Goal: Transaction & Acquisition: Purchase product/service

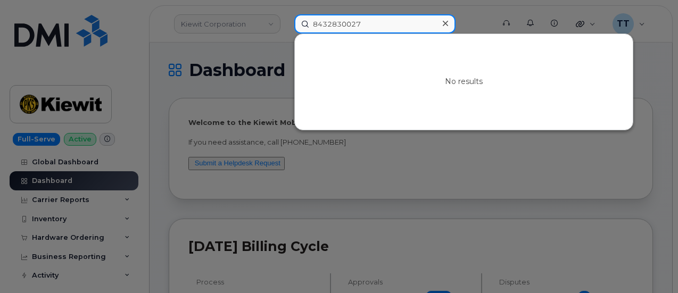
click at [334, 29] on input "8432830027" at bounding box center [374, 23] width 161 height 19
paste input "[PERSON_NAME]"
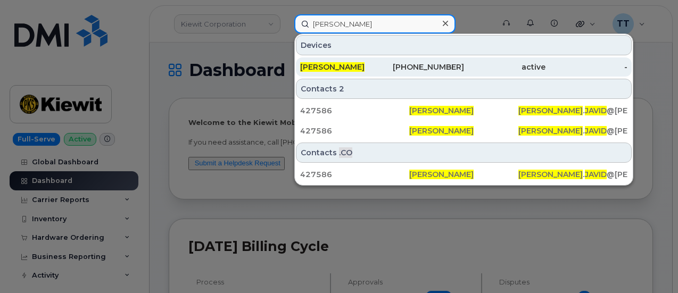
type input "[PERSON_NAME]"
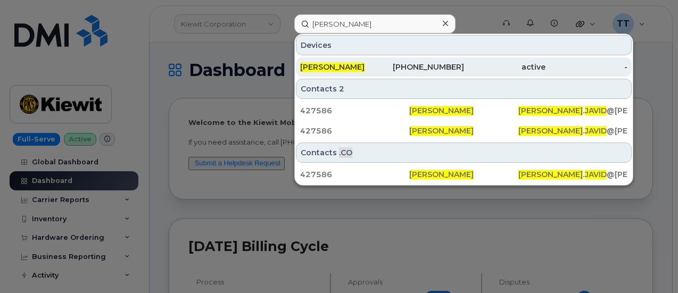
click at [409, 66] on div "562-330-7903" at bounding box center [423, 67] width 82 height 11
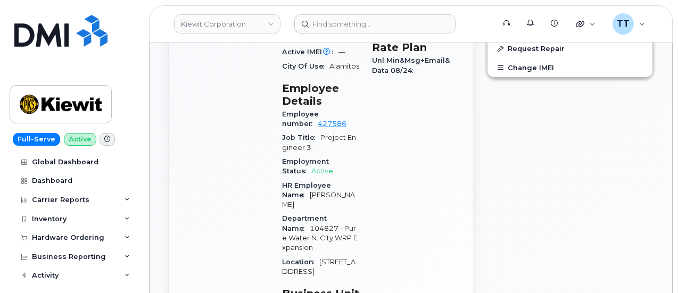
scroll to position [639, 0]
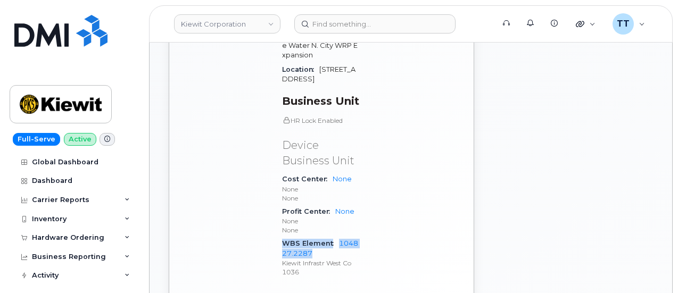
drag, startPoint x: 282, startPoint y: 192, endPoint x: 313, endPoint y: 202, distance: 33.2
click at [313, 237] on div "WBS Element 104827.2287 Kiewit Infrastr West Co 1036" at bounding box center [320, 258] width 77 height 42
copy div "WBS Element 104827.2287"
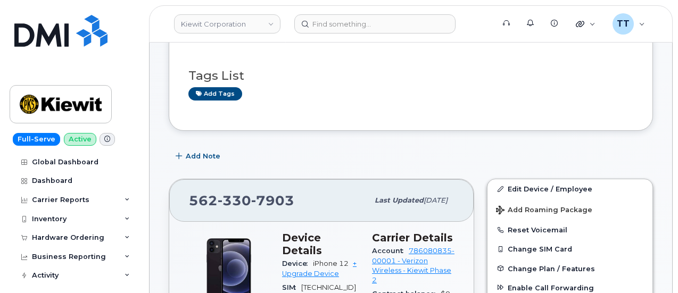
scroll to position [0, 0]
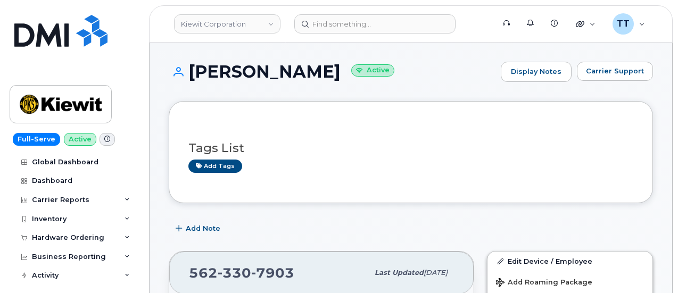
click at [304, 68] on h1 "MATTHEW JAVID Active" at bounding box center [332, 71] width 327 height 19
copy h1 "JAVID"
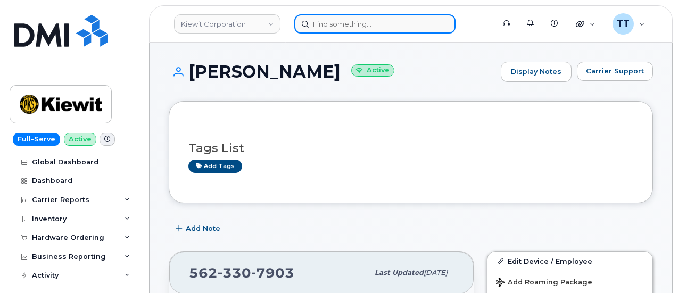
click at [342, 32] on input at bounding box center [374, 23] width 161 height 19
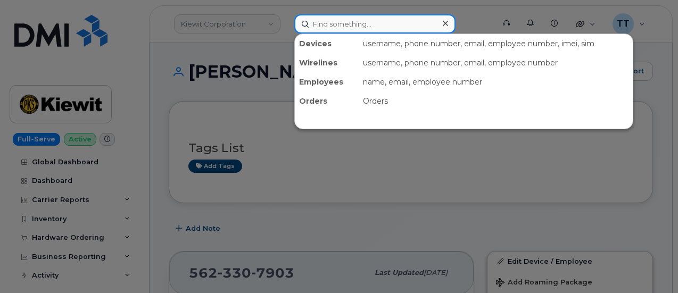
paste input "350698362687136"
type input "350698362687136"
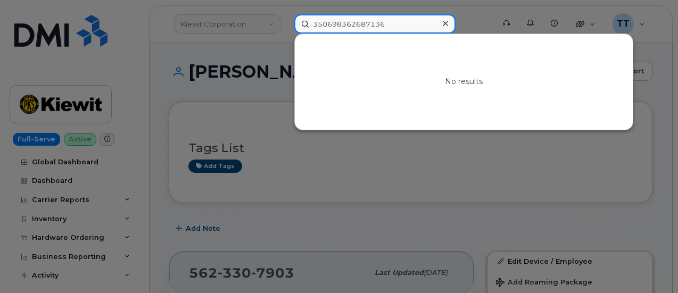
click at [335, 25] on input "350698362687136" at bounding box center [374, 23] width 161 height 19
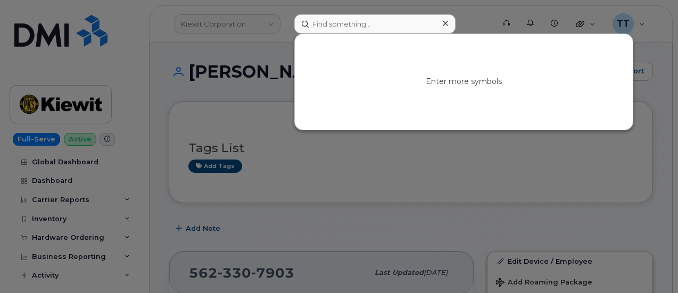
click at [182, 67] on div at bounding box center [339, 146] width 678 height 293
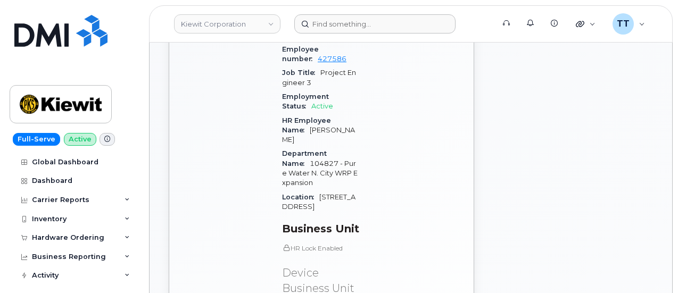
scroll to position [639, 0]
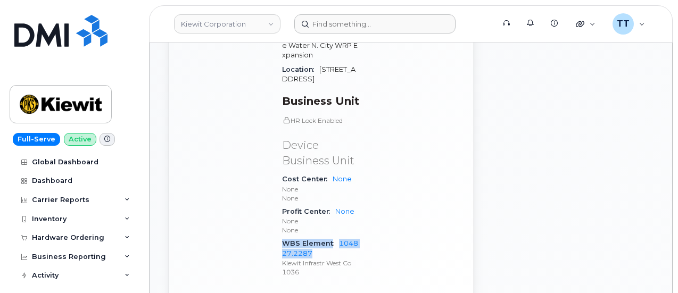
drag, startPoint x: 283, startPoint y: 189, endPoint x: 315, endPoint y: 201, distance: 33.7
click at [315, 237] on div "WBS Element 104827.2287 Kiewit Infrastr West Co 1036" at bounding box center [320, 258] width 77 height 42
copy div "WBS Element 104827.2287"
click at [80, 231] on div "Hardware Ordering" at bounding box center [74, 237] width 129 height 19
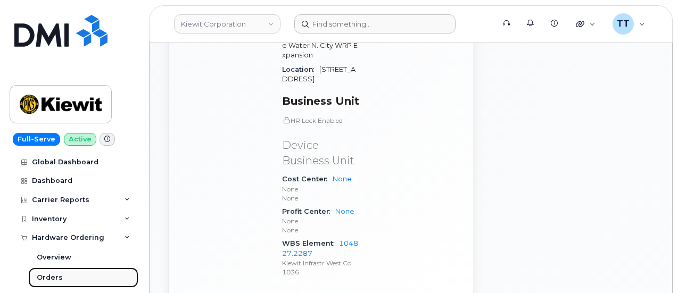
click at [61, 272] on link "Orders" at bounding box center [83, 278] width 110 height 20
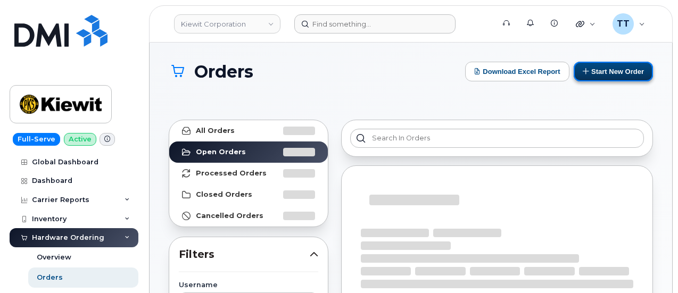
click at [616, 77] on button "Start New Order" at bounding box center [613, 72] width 79 height 20
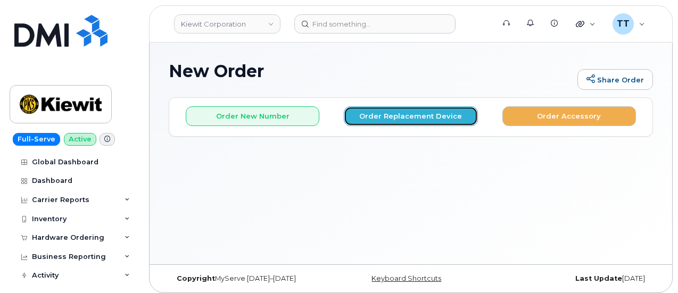
click at [383, 119] on button "Order Replacement Device" at bounding box center [411, 116] width 134 height 20
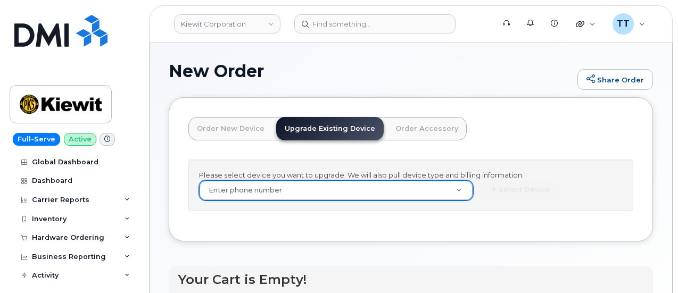
click at [482, 200] on div "Select Device *" at bounding box center [552, 190] width 141 height 20
click at [226, 130] on link "Order New Device" at bounding box center [230, 128] width 85 height 23
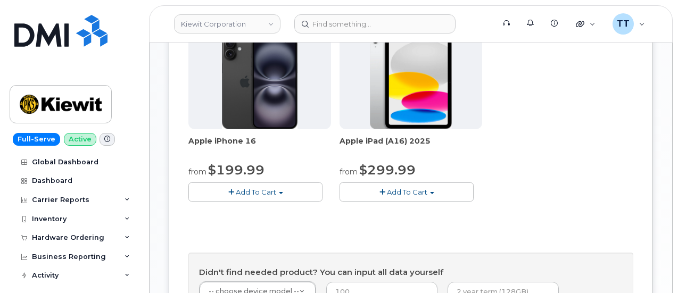
scroll to position [373, 0]
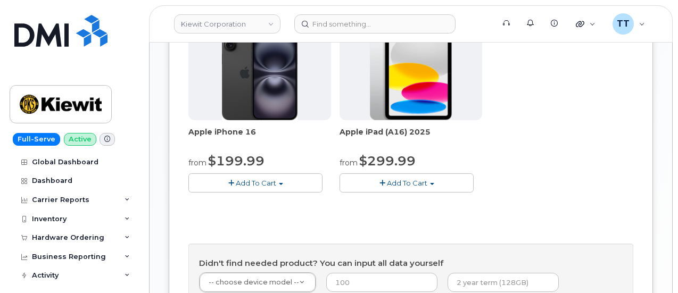
click at [345, 192] on button "Add To Cart" at bounding box center [407, 182] width 134 height 19
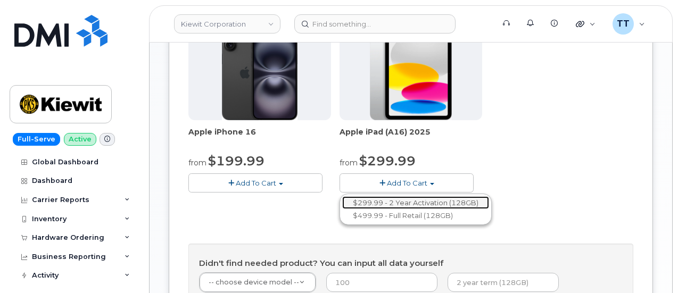
click at [342, 210] on link "$299.99 - 2 Year Activation (128GB)" at bounding box center [415, 202] width 147 height 13
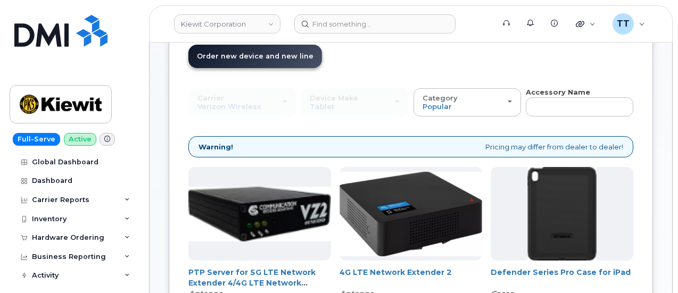
scroll to position [160, 0]
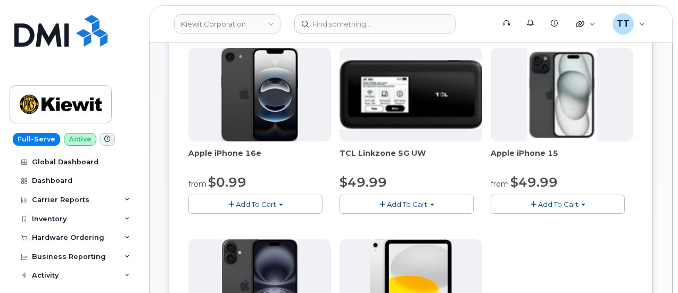
scroll to position [571, 0]
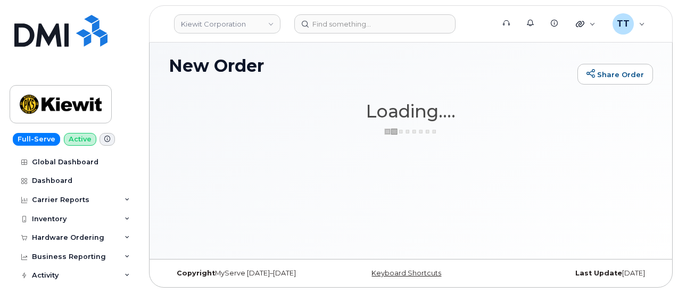
scroll to position [5, 0]
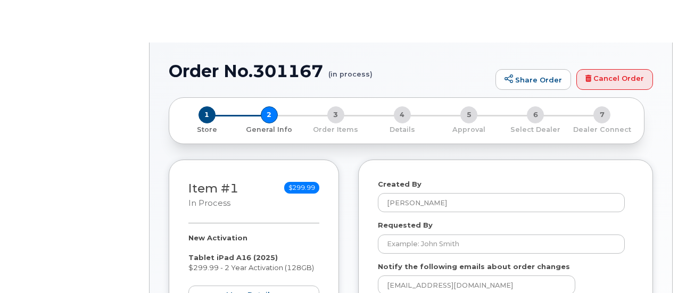
select select
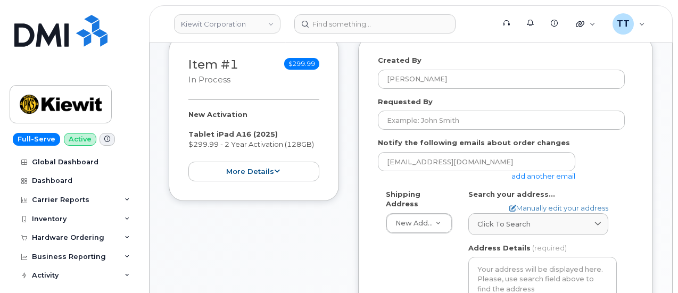
scroll to position [160, 0]
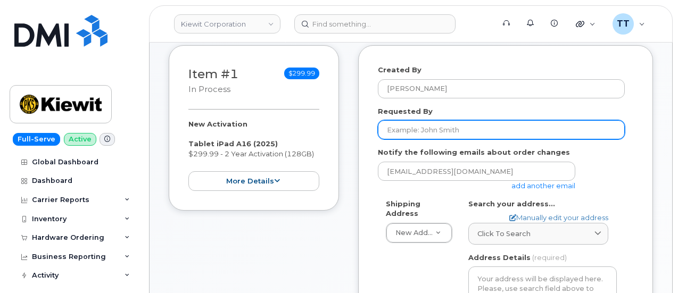
click at [442, 128] on input "Requested By" at bounding box center [501, 129] width 247 height 19
drag, startPoint x: 442, startPoint y: 128, endPoint x: 482, endPoint y: 137, distance: 41.4
click at [412, 129] on input "Requested By" at bounding box center [501, 129] width 247 height 19
paste input "Matthew Javid"
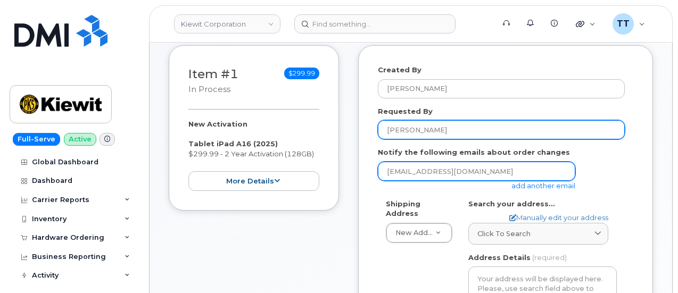
type input "Matthew Javid"
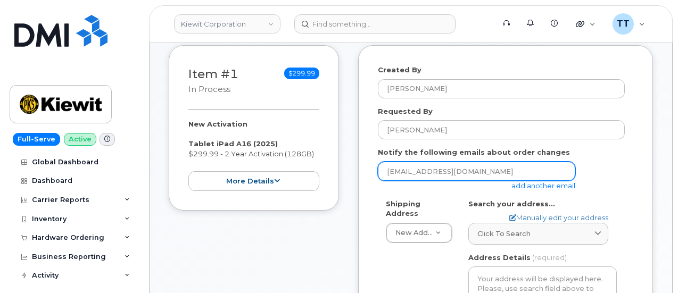
click at [475, 167] on input "ttedesco@dminc.com" at bounding box center [476, 171] width 197 height 19
click at [447, 173] on input "email" at bounding box center [476, 171] width 197 height 19
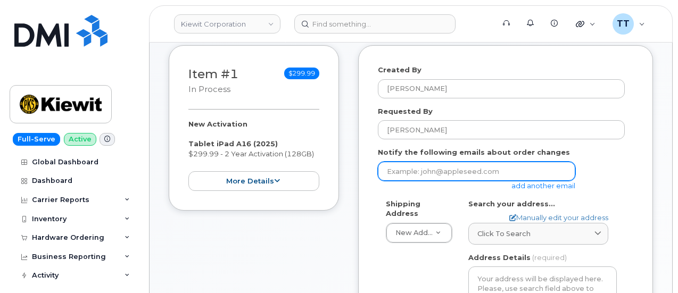
drag, startPoint x: 447, startPoint y: 173, endPoint x: 441, endPoint y: 171, distance: 6.9
click at [441, 171] on input "email" at bounding box center [476, 171] width 197 height 19
paste input "[PERSON_NAME][EMAIL_ADDRESS][PERSON_NAME][PERSON_NAME][DOMAIN_NAME]"
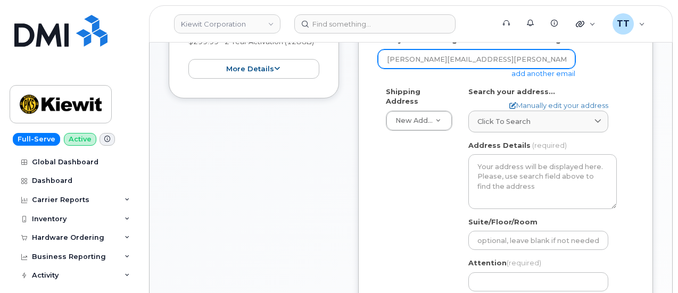
scroll to position [319, 0]
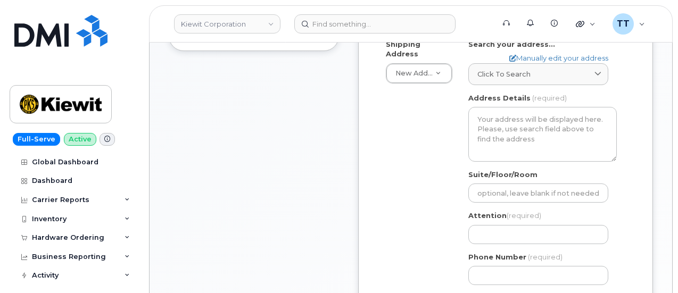
type input "[PERSON_NAME][EMAIL_ADDRESS][PERSON_NAME][PERSON_NAME][DOMAIN_NAME]"
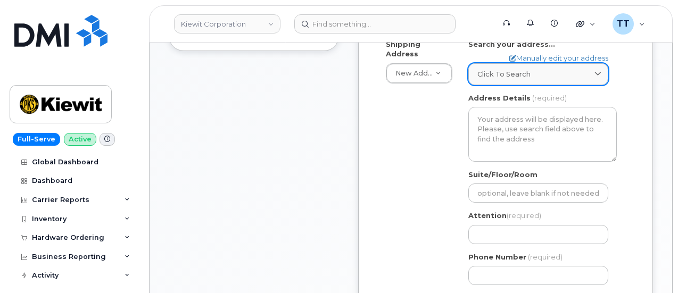
click at [527, 64] on link "Click to search" at bounding box center [538, 74] width 140 height 22
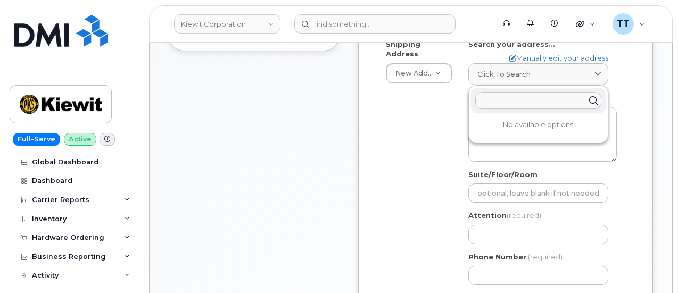
paste input "4949 Eastgate mall San Diego California 92121"
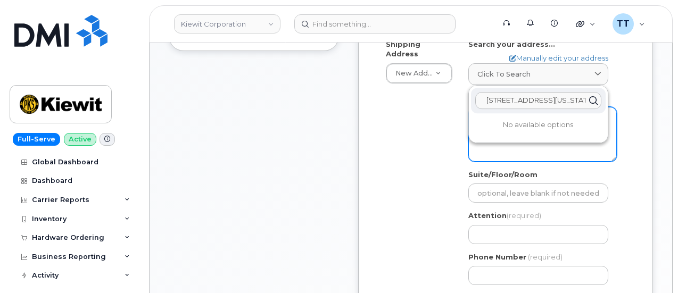
scroll to position [0, 59]
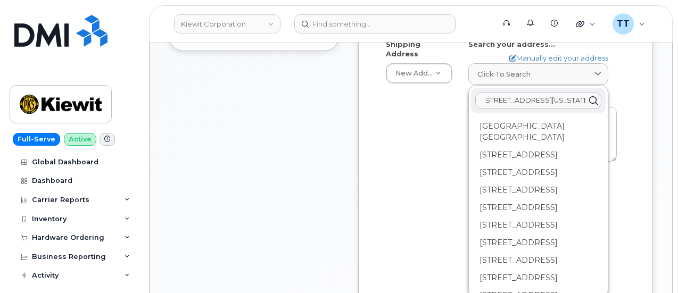
type input "4949 Eastgate mall San Diego California 92121"
click at [545, 51] on div "Search your address... Manually edit your address Click to search 4949 Eastgate…" at bounding box center [542, 62] width 148 height 46
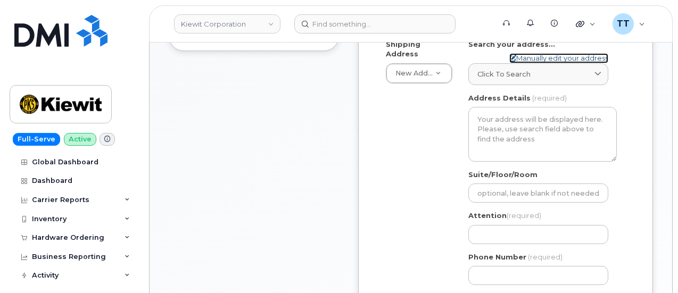
click at [547, 60] on link "Manually edit your address" at bounding box center [558, 58] width 99 height 10
select select
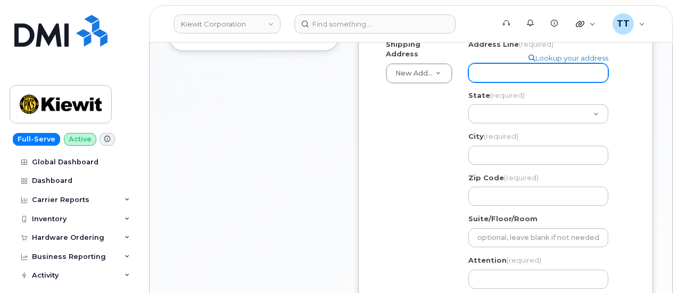
paste input "4949 Eastgate mall San Diego California 92121"
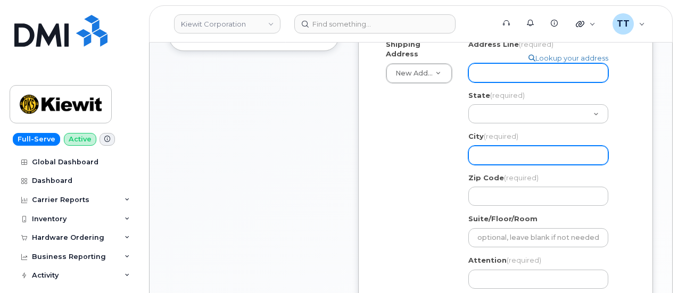
select select
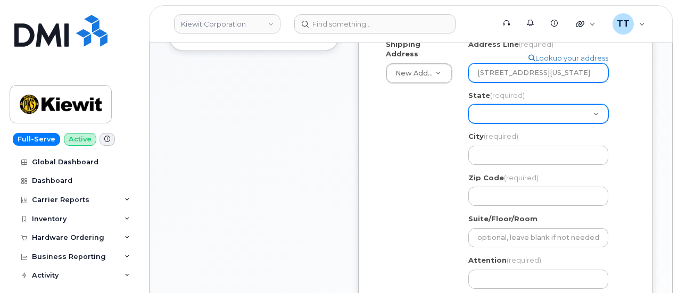
type input "4949 Eastgate mall San Diego California 92121"
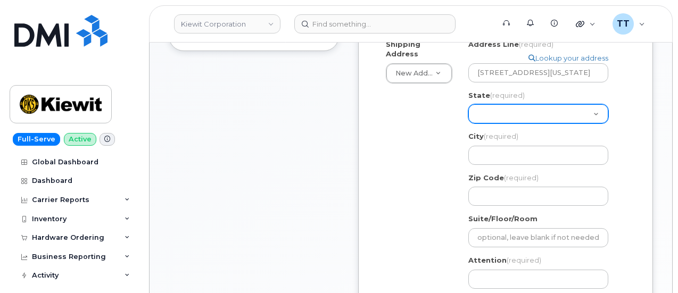
click at [515, 109] on select "Alabama Alaska American Samoa Arizona Arkansas California Colorado Connecticut …" at bounding box center [538, 113] width 140 height 19
select select "CA"
click at [468, 104] on select "Alabama Alaska American Samoa Arizona Arkansas California Colorado Connecticut …" at bounding box center [538, 113] width 140 height 19
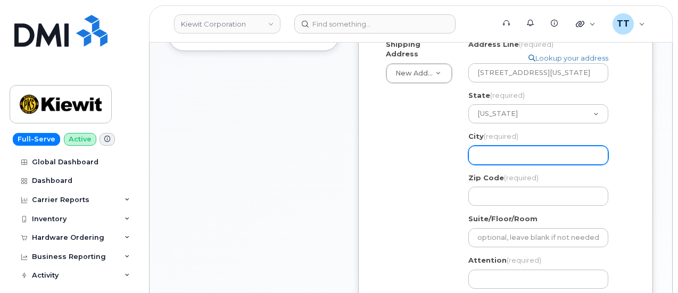
click at [500, 158] on input "City (required)" at bounding box center [538, 155] width 140 height 19
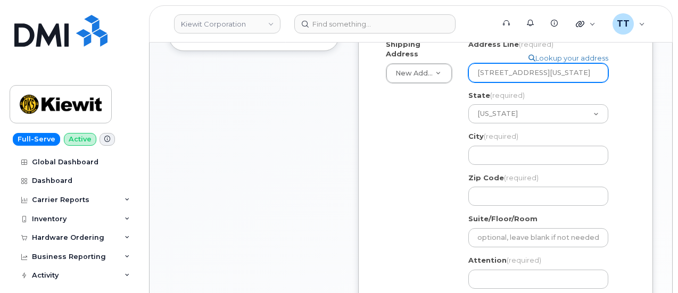
drag, startPoint x: 547, startPoint y: 72, endPoint x: 581, endPoint y: 72, distance: 33.5
click at [581, 72] on input "4949 Eastgate mall San Diego California 92121" at bounding box center [538, 72] width 140 height 19
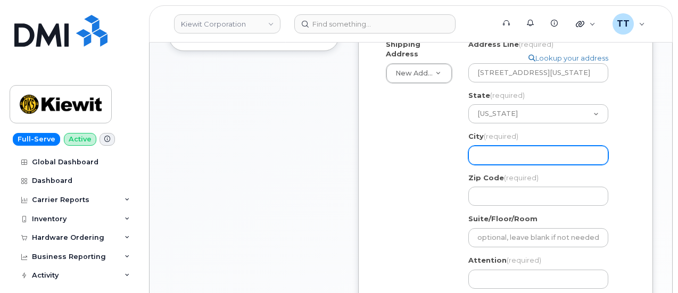
paste input "San Diego"
select select
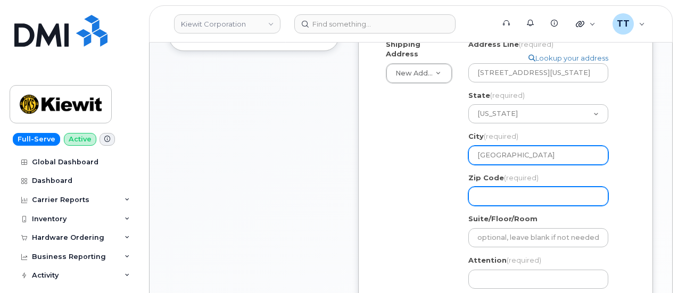
type input "San Diego"
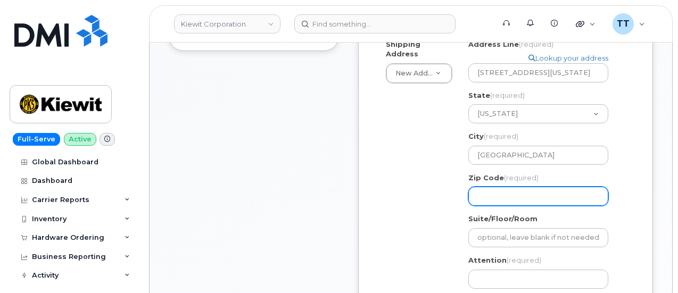
click at [509, 193] on input "Zip Code (required)" at bounding box center [538, 196] width 140 height 19
click at [508, 197] on input "Zip Code (required)" at bounding box center [538, 196] width 140 height 19
select select
type input "9"
select select
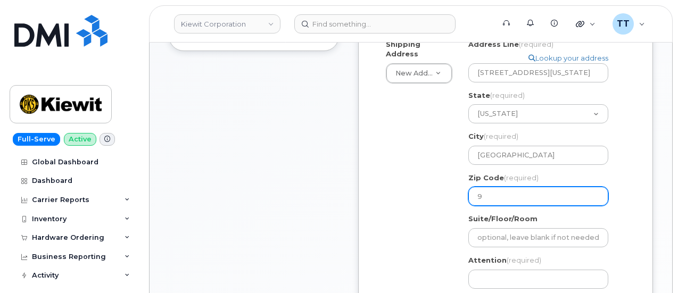
type input "92"
select select
type input "921"
select select
type input "9212"
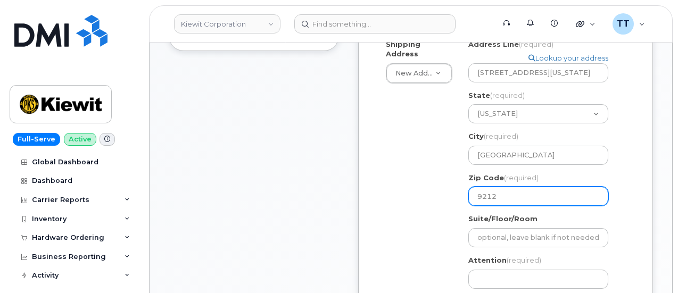
select select
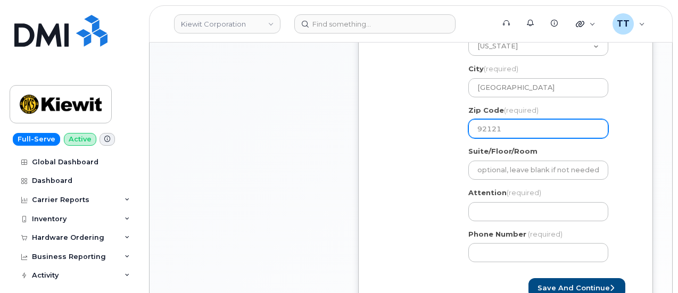
scroll to position [426, 0]
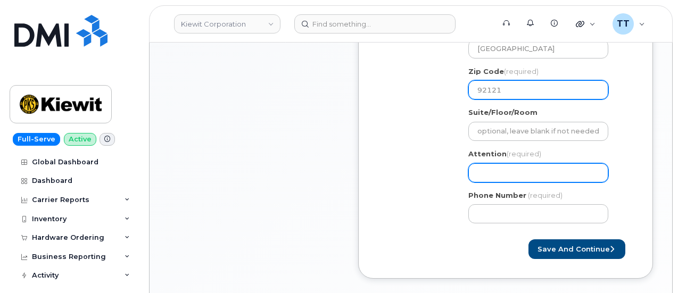
type input "92121"
click at [507, 164] on input "Attention (required)" at bounding box center [538, 172] width 140 height 19
click at [526, 167] on input "Attention (required)" at bounding box center [538, 172] width 140 height 19
paste input "CS0799979"
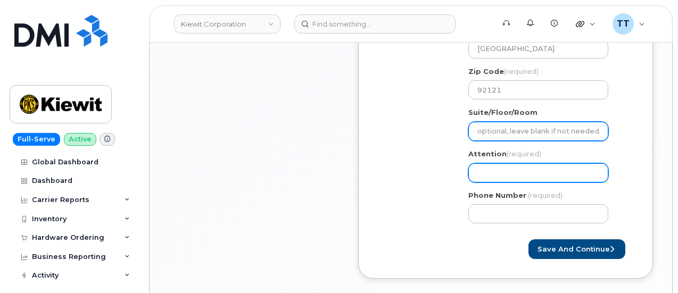
select select
type input "CS0799979"
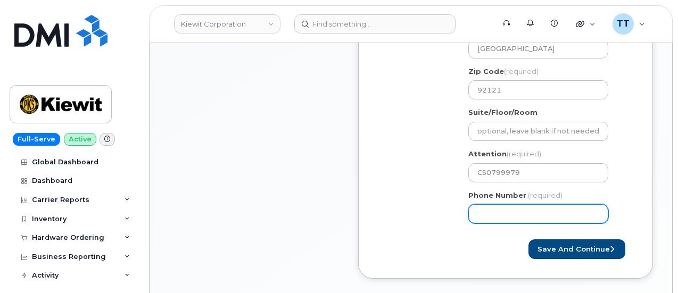
click at [508, 213] on input "Phone Number" at bounding box center [538, 213] width 140 height 19
paste input "6199042069"
click at [512, 213] on input "Phone Number" at bounding box center [538, 213] width 140 height 19
select select
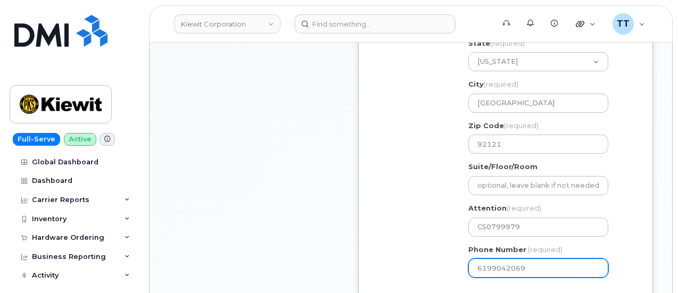
scroll to position [373, 0]
type input "6199042069"
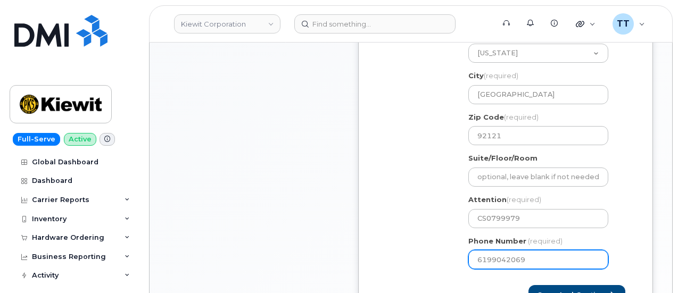
scroll to position [532, 0]
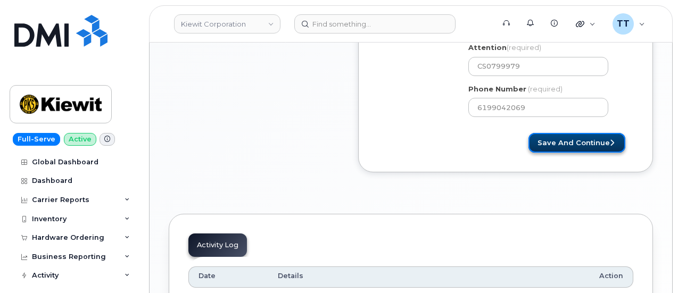
click at [551, 143] on button "Save and Continue" at bounding box center [576, 143] width 97 height 20
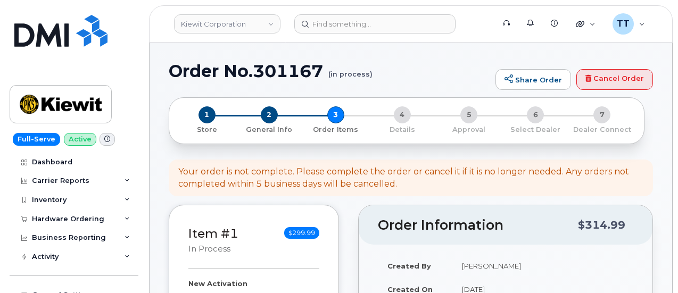
select select
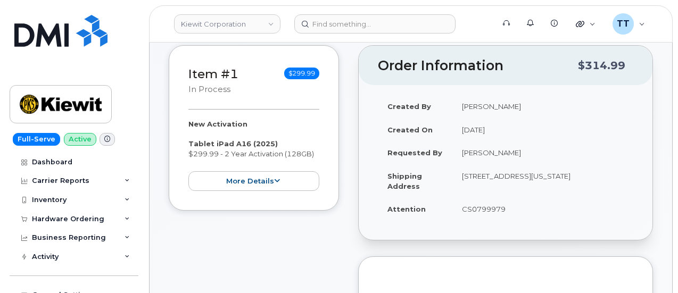
scroll to position [319, 0]
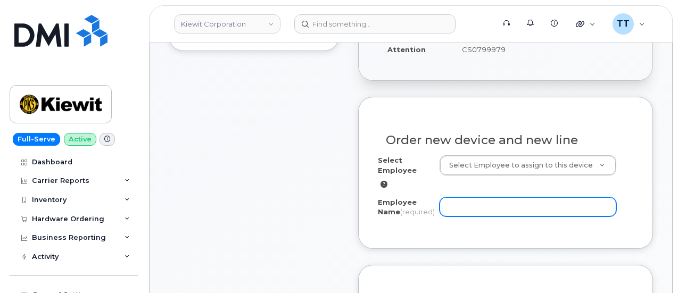
click at [466, 207] on input "Employee Name (required)" at bounding box center [528, 206] width 177 height 19
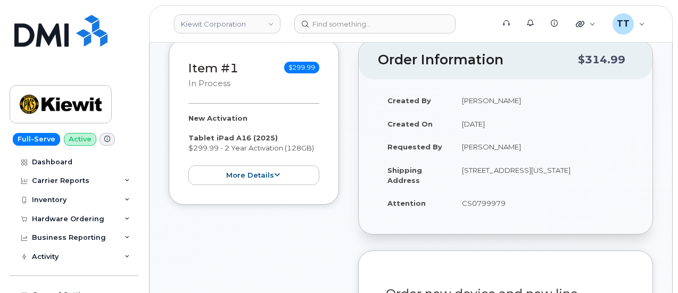
scroll to position [160, 0]
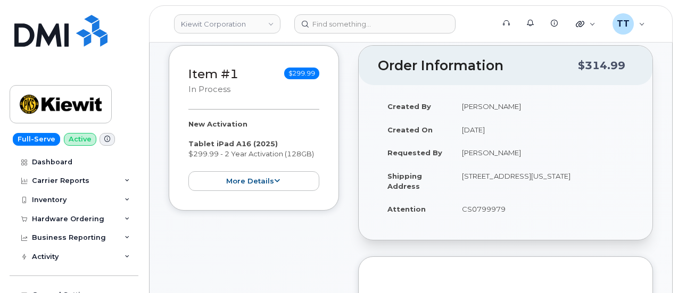
click at [484, 158] on td "[PERSON_NAME]" at bounding box center [542, 152] width 181 height 23
click at [484, 158] on td "Matthew Javid" at bounding box center [542, 152] width 181 height 23
copy tbody "[PERSON_NAME]"
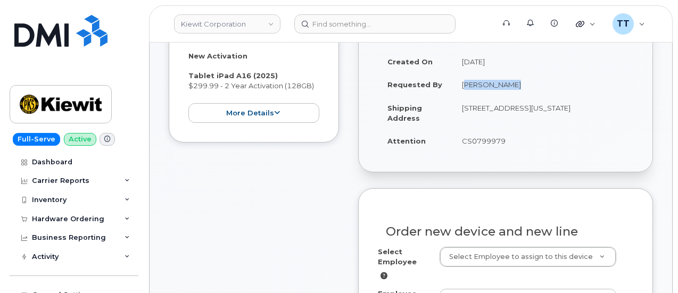
scroll to position [373, 0]
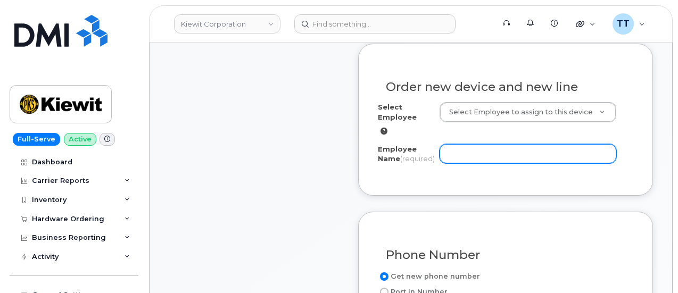
click at [482, 145] on input "Employee Name (required)" at bounding box center [528, 153] width 177 height 19
paste input "Matthew Javid"
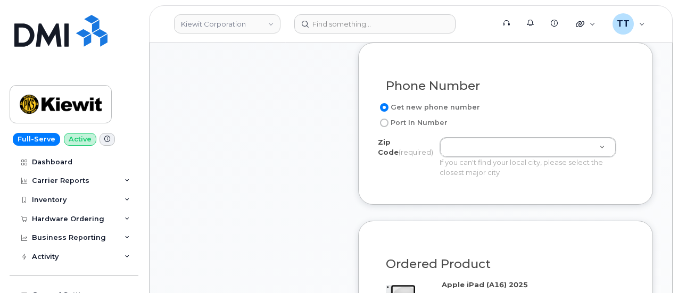
scroll to position [585, 0]
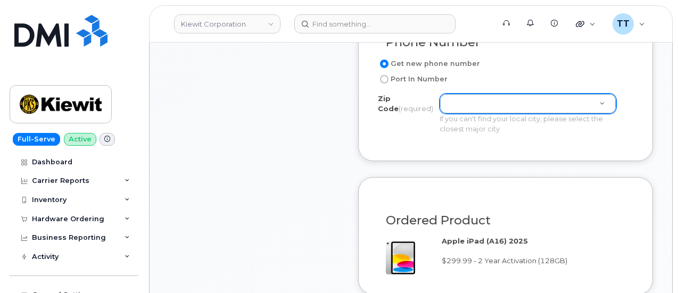
type input "Matthew Javid"
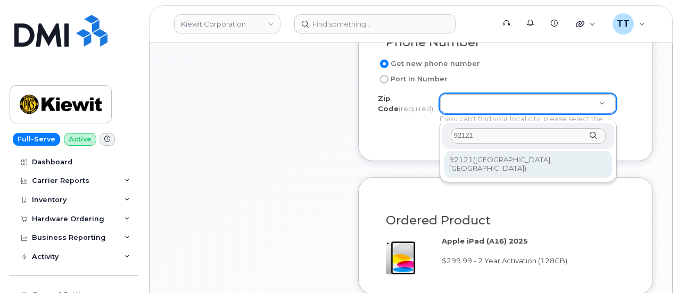
type input "92121"
type input "92121 (San Diego, CA)"
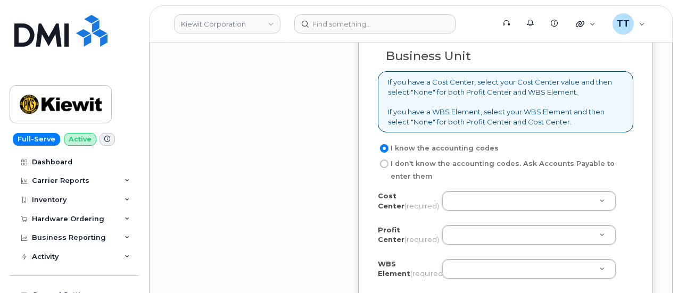
scroll to position [958, 0]
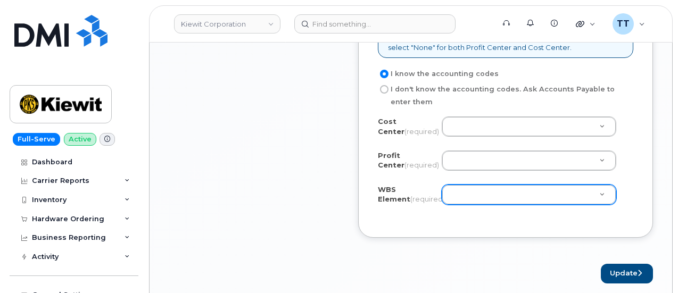
drag, startPoint x: 476, startPoint y: 201, endPoint x: 476, endPoint y: 210, distance: 9.0
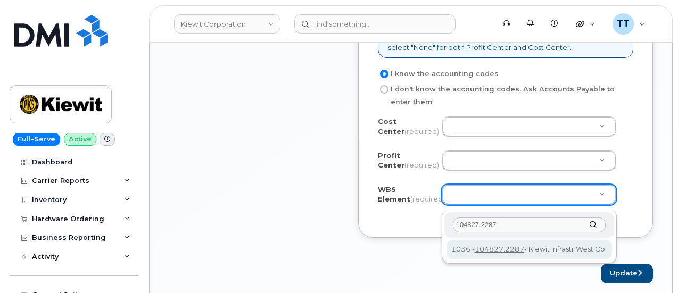
type input "104827.2287"
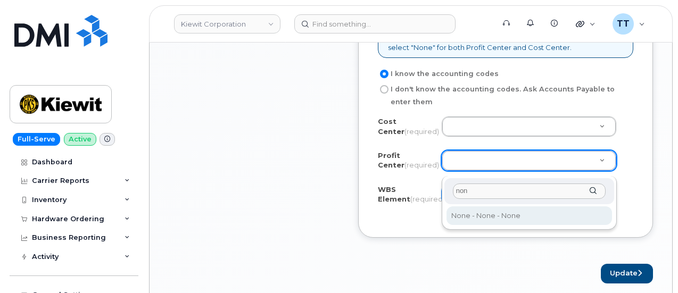
type input "non"
select select "None"
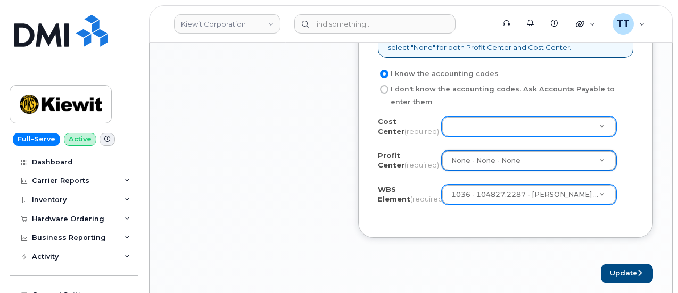
click at [473, 137] on div at bounding box center [529, 127] width 175 height 20
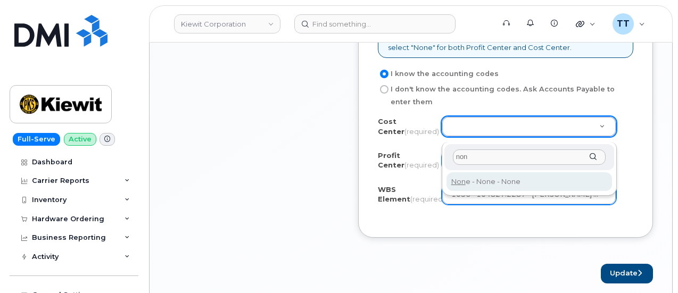
type input "non"
type input "None"
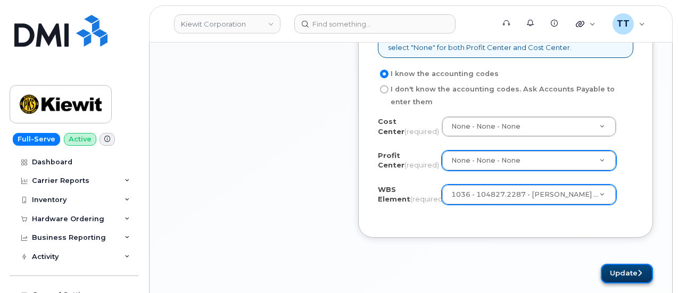
click at [612, 283] on button "Update" at bounding box center [627, 274] width 52 height 20
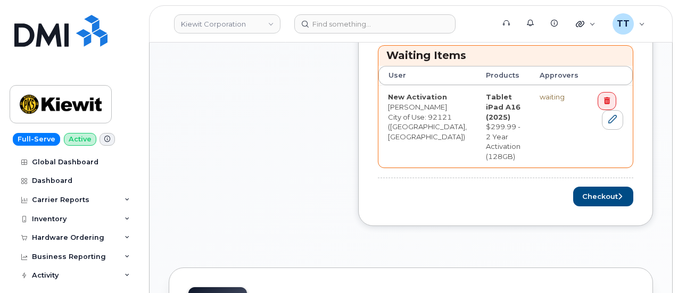
scroll to position [426, 0]
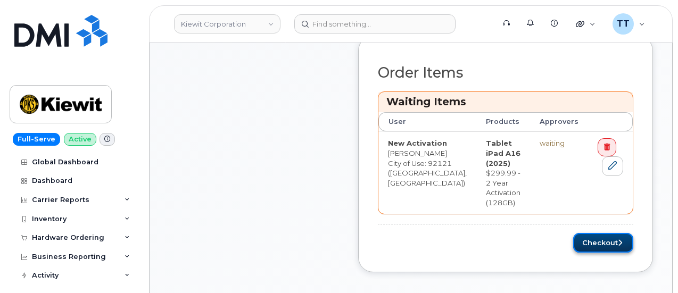
click at [597, 233] on button "Checkout" at bounding box center [603, 243] width 60 height 20
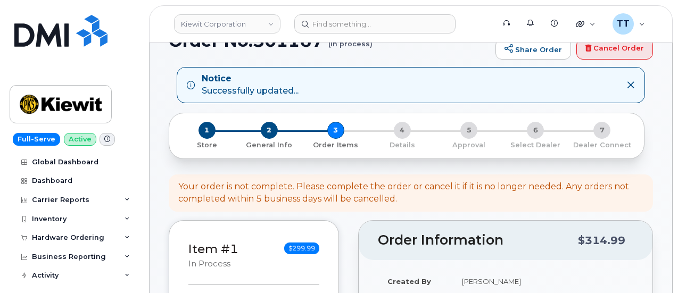
scroll to position [0, 0]
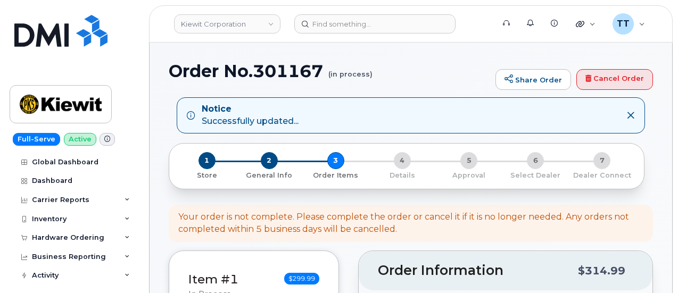
click at [274, 73] on h1 "Order No.301167 (in process)" at bounding box center [329, 71] width 321 height 19
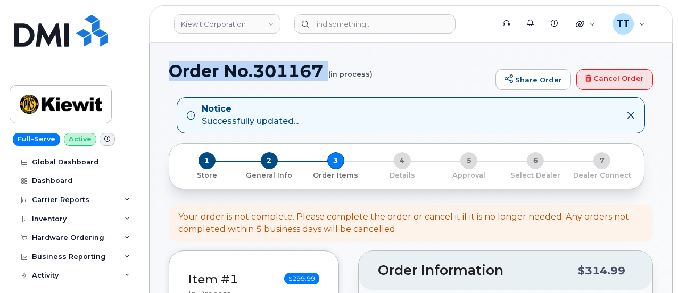
click at [274, 73] on h1 "Order No.301167 (in process)" at bounding box center [329, 71] width 321 height 19
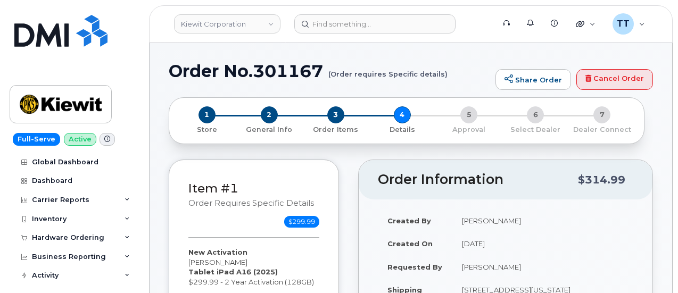
click at [237, 73] on h1 "Order No.301167 (Order requires Specific details)" at bounding box center [329, 71] width 321 height 19
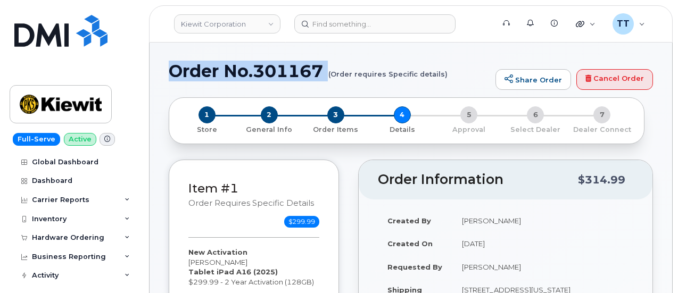
click at [237, 73] on h1 "Order No.301167 (Order requires Specific details)" at bounding box center [329, 71] width 321 height 19
copy h1 "Order No.301167"
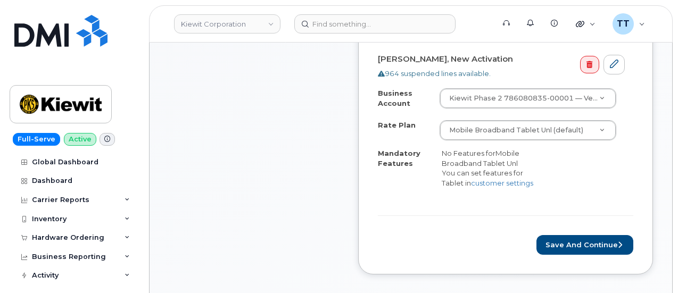
scroll to position [426, 0]
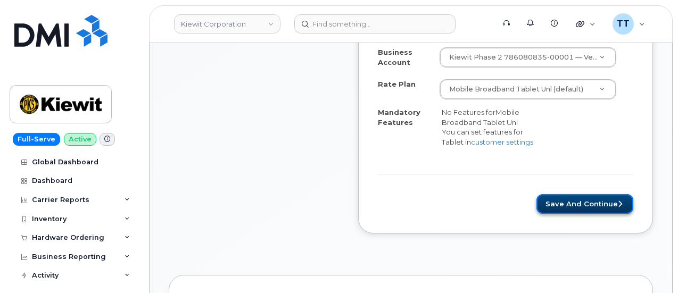
drag, startPoint x: 564, startPoint y: 198, endPoint x: 551, endPoint y: 194, distance: 13.5
click at [565, 199] on button "Save and Continue" at bounding box center [584, 204] width 97 height 20
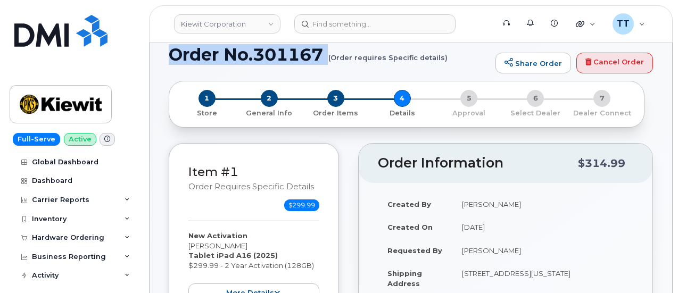
scroll to position [0, 0]
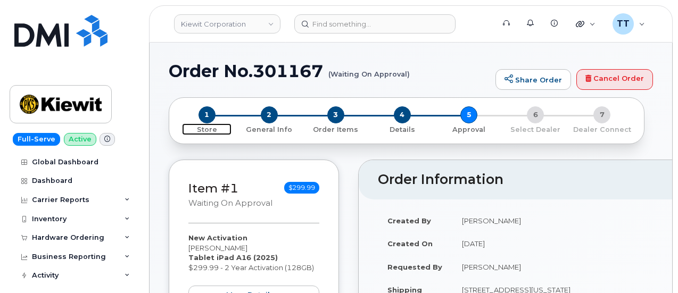
click at [208, 111] on span "1" at bounding box center [206, 114] width 17 height 17
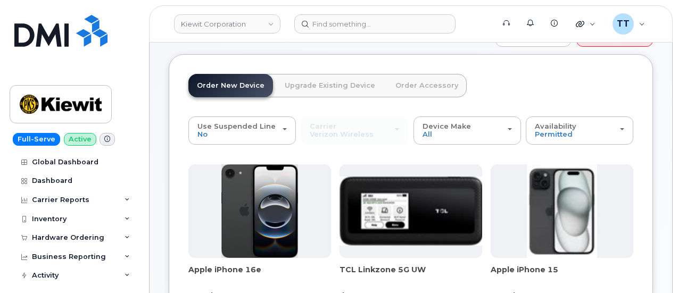
scroll to position [53, 0]
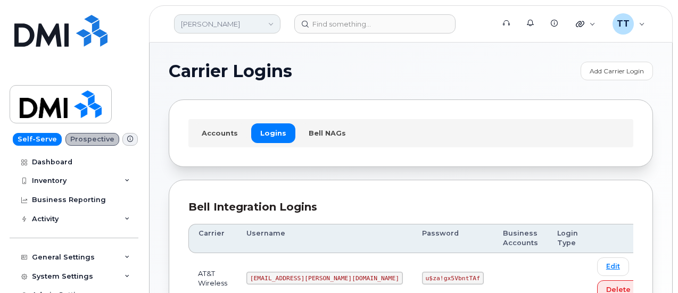
click at [211, 23] on link "[PERSON_NAME]" at bounding box center [227, 23] width 106 height 19
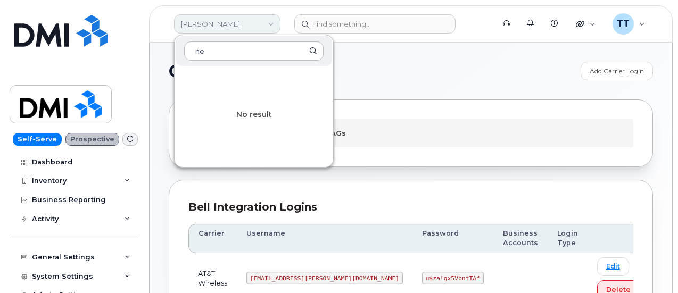
type input "n"
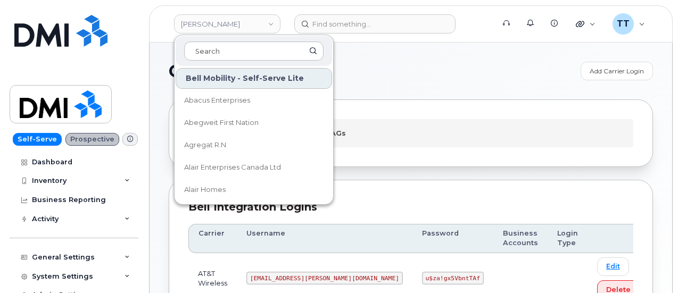
click at [385, 78] on h1 "Carrier Logins" at bounding box center [372, 71] width 407 height 17
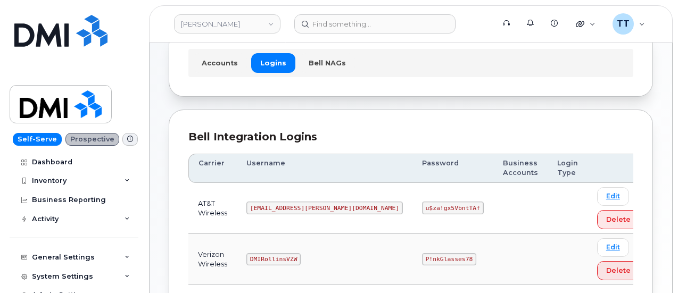
scroll to position [150, 0]
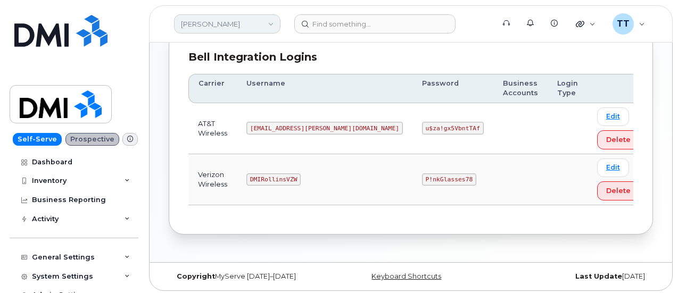
click at [216, 26] on link "Rollins" at bounding box center [227, 23] width 106 height 19
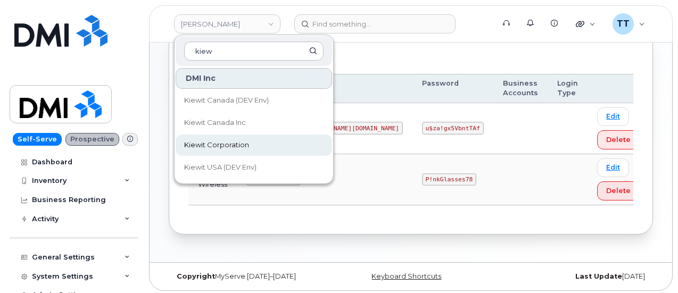
type input "kiew"
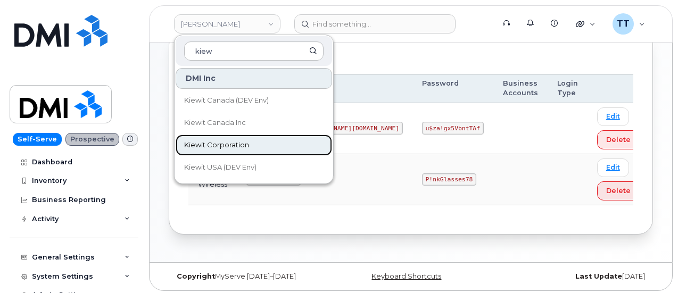
click at [232, 140] on span "Kiewit Corporation" at bounding box center [216, 145] width 65 height 11
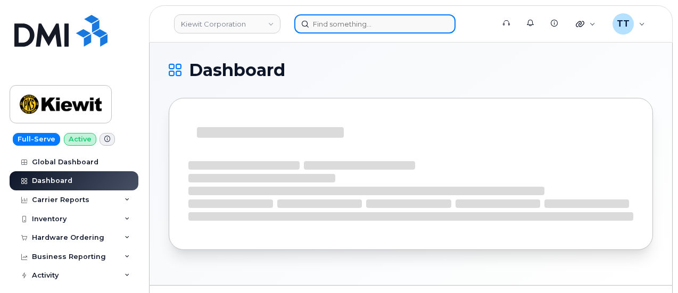
click at [336, 25] on input at bounding box center [374, 23] width 161 height 19
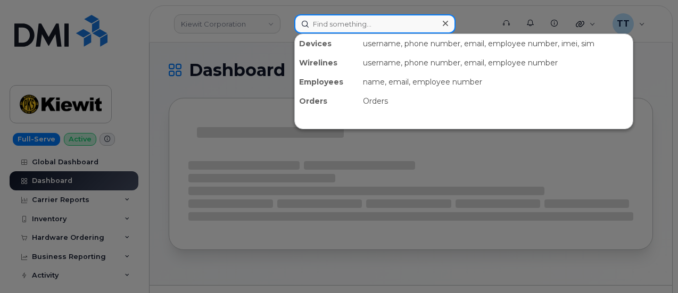
paste input "[PHONE_NUMBER]"
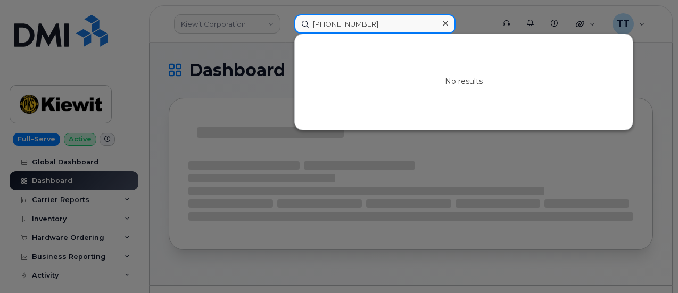
type input "[PHONE_NUMBER]"
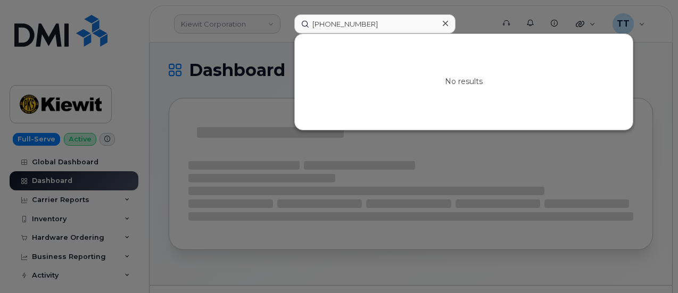
click at [263, 59] on div at bounding box center [339, 146] width 678 height 293
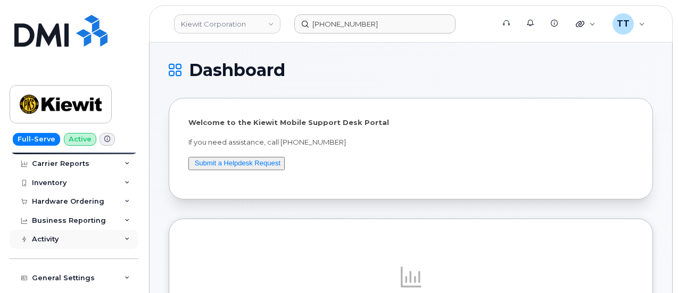
scroll to position [53, 0]
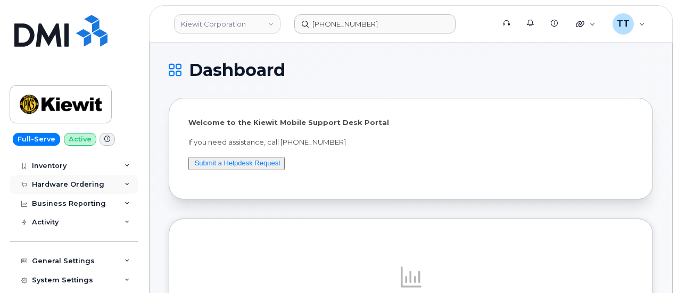
click at [84, 185] on div "Hardware Ordering" at bounding box center [68, 184] width 72 height 9
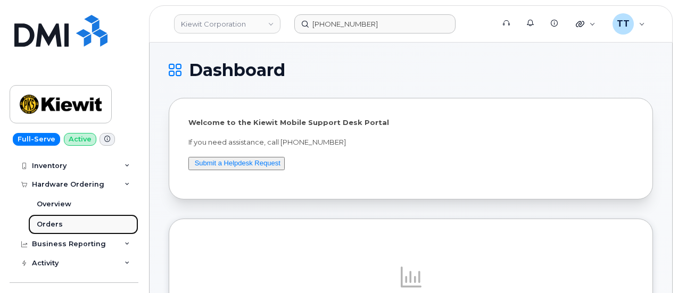
click at [79, 219] on link "Orders" at bounding box center [83, 224] width 110 height 20
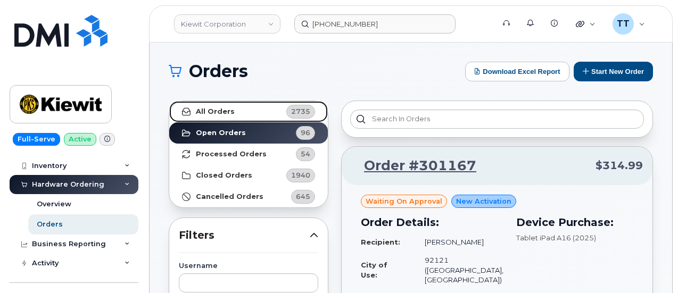
click at [286, 108] on span "2735" at bounding box center [299, 112] width 32 height 14
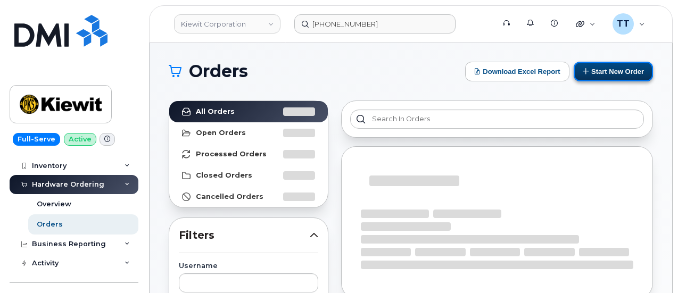
click at [612, 76] on button "Start New Order" at bounding box center [613, 72] width 79 height 20
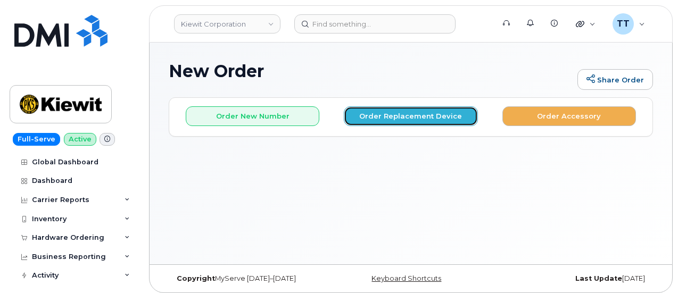
click at [386, 112] on button "Order Replacement Device" at bounding box center [411, 116] width 134 height 20
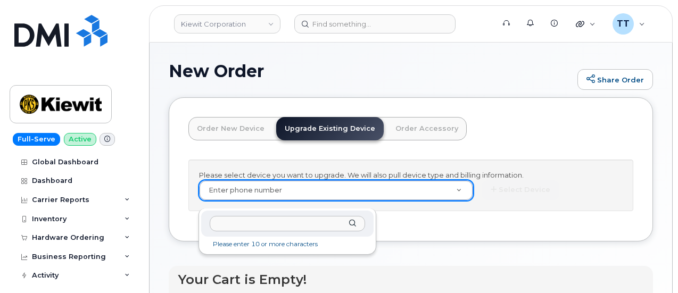
type input "[PHONE_NUMBER]"
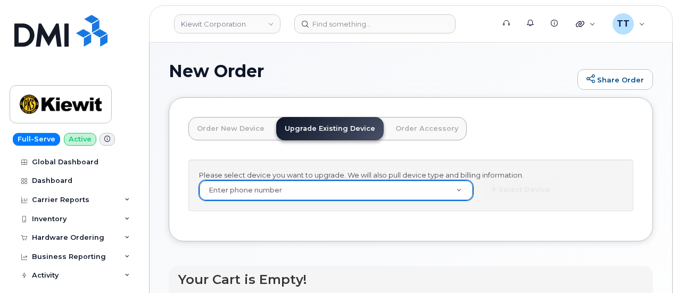
click at [243, 132] on link "Order New Device" at bounding box center [230, 128] width 85 height 23
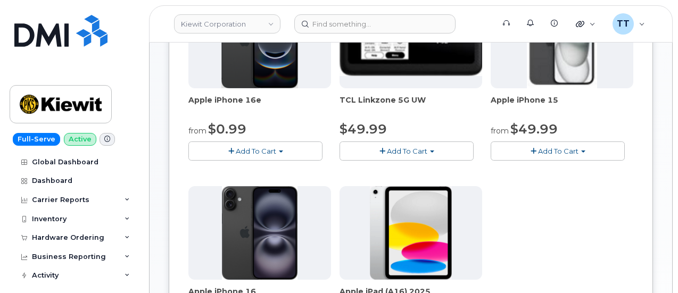
scroll to position [373, 0]
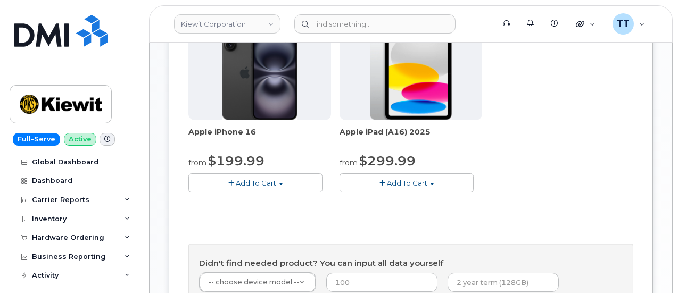
click at [249, 187] on span "Add To Cart" at bounding box center [256, 183] width 40 height 9
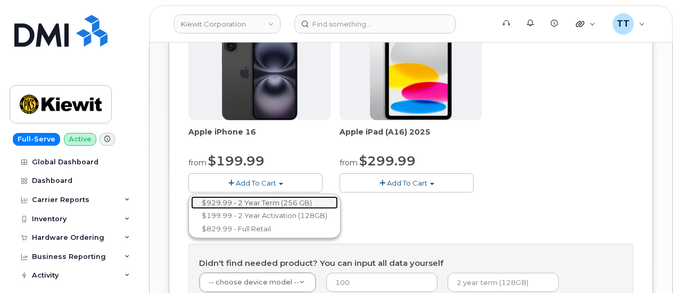
click link "$929.99 - 2 Year Term (256 GB)"
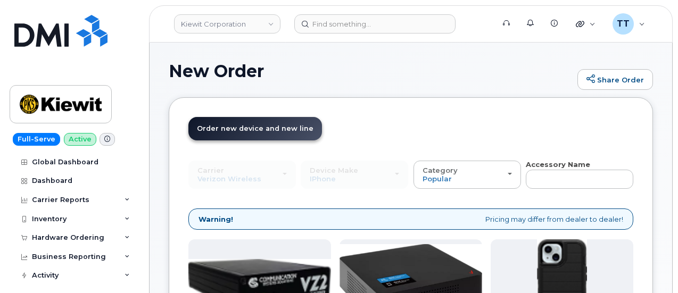
scroll to position [53, 0]
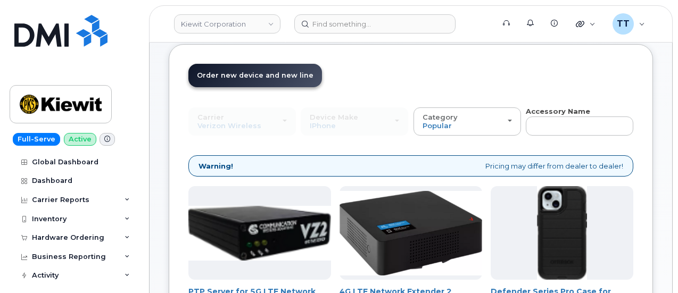
click button "Add to Cart $929.99"
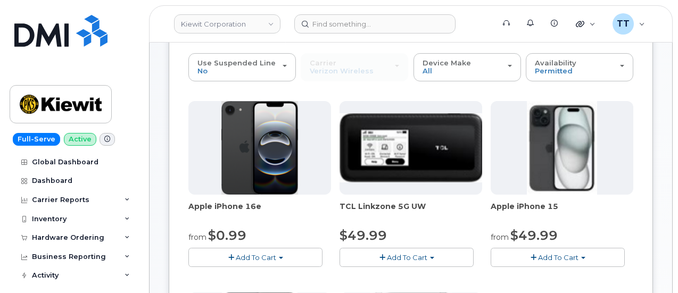
click span "Checkout"
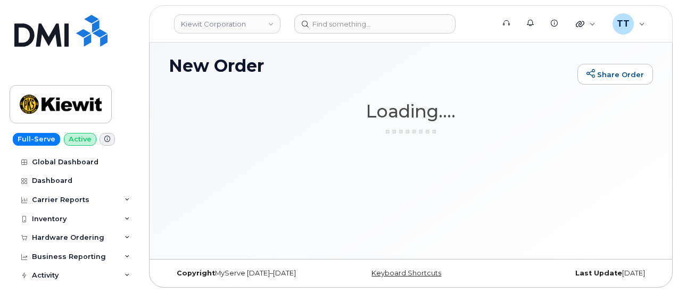
scroll to position [5, 0]
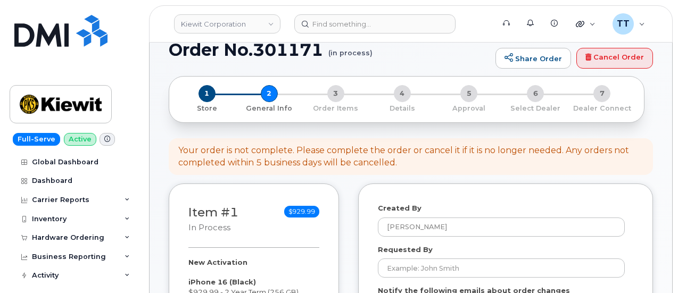
scroll to position [213, 0]
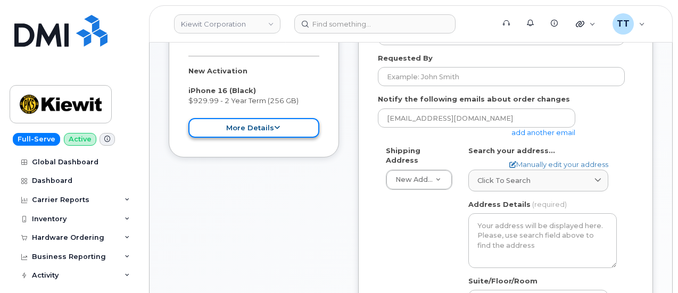
click at [261, 125] on button "more details" at bounding box center [253, 128] width 131 height 20
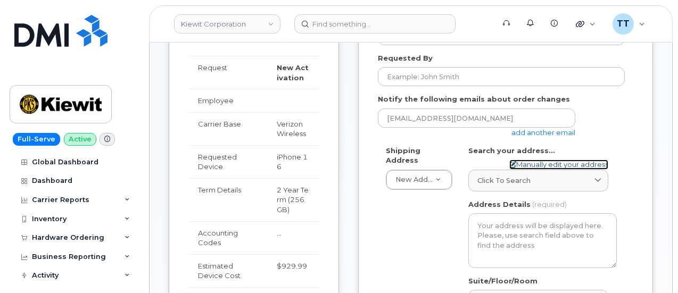
click at [529, 166] on link "Manually edit your address" at bounding box center [558, 165] width 99 height 10
select select
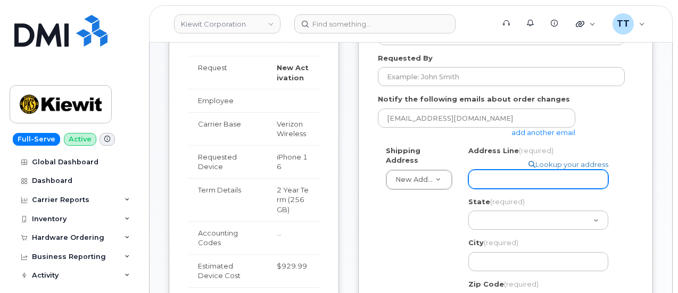
click at [503, 183] on input "Address Line (required)" at bounding box center [538, 179] width 140 height 19
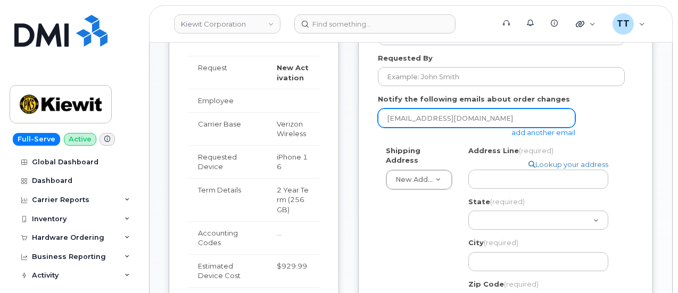
click at [493, 121] on input "ttedesco@dminc.com" at bounding box center [476, 118] width 197 height 19
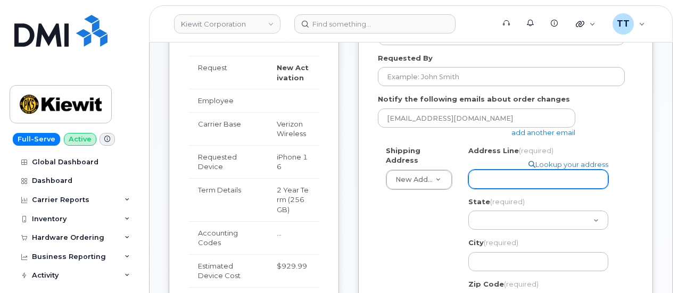
click at [507, 180] on input "Address Line (required)" at bounding box center [538, 179] width 140 height 19
drag, startPoint x: 507, startPoint y: 180, endPoint x: 530, endPoint y: 180, distance: 23.4
click at [493, 177] on input "Address Line (required)" at bounding box center [538, 179] width 140 height 19
paste input "114th Ave SEBellevue, WA 98004"
select select
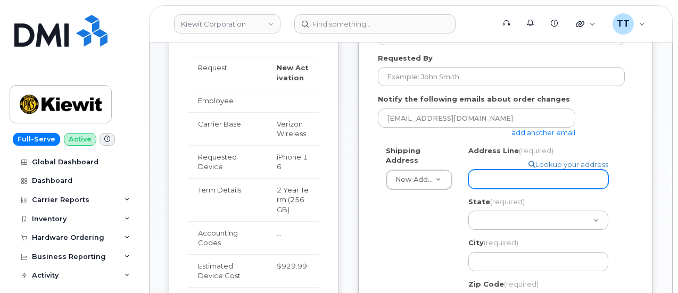
type input "114th Ave SEBellevue, WA 98004"
click at [524, 179] on input "114th Ave SEBellevue, WA 98004" at bounding box center [538, 179] width 140 height 19
select select
click at [484, 180] on input "114th Ave SE Bellevue, WA 98004" at bounding box center [538, 179] width 140 height 19
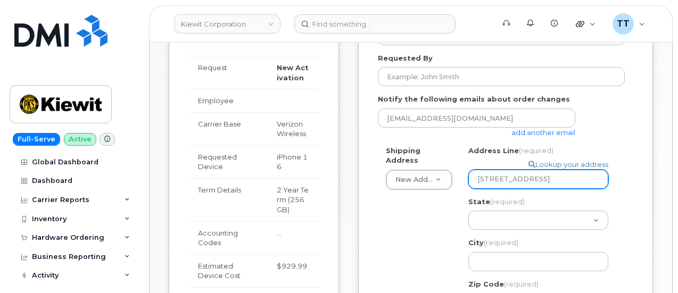
type input "114th Ave SE Bellevue, WA 98004"
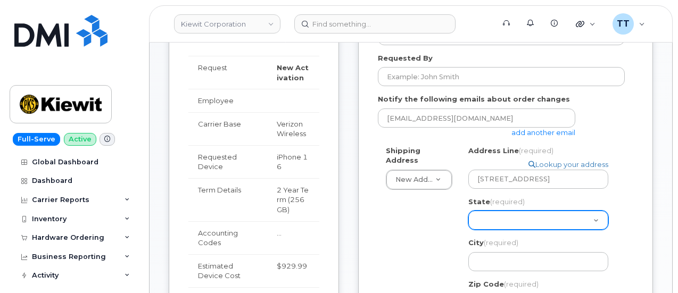
click at [505, 222] on select "Alabama Alaska American Samoa Arizona Arkansas California Colorado Connecticut …" at bounding box center [538, 220] width 140 height 19
select select "WA"
click at [468, 211] on select "Alabama Alaska American Samoa Arizona Arkansas California Colorado Connecticut …" at bounding box center [538, 220] width 140 height 19
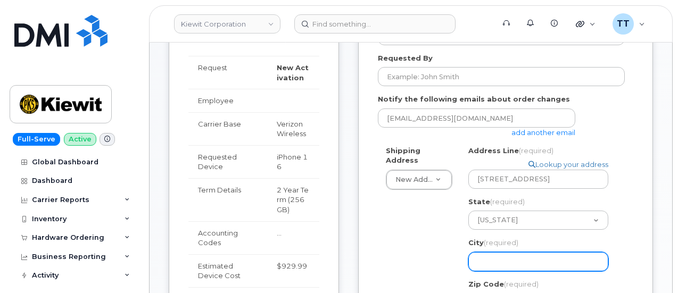
click at [490, 264] on input "City (required)" at bounding box center [538, 261] width 140 height 19
drag, startPoint x: 490, startPoint y: 264, endPoint x: 500, endPoint y: 260, distance: 10.5
click at [481, 259] on input "City (required)" at bounding box center [538, 261] width 140 height 19
paste input "Bellevue"
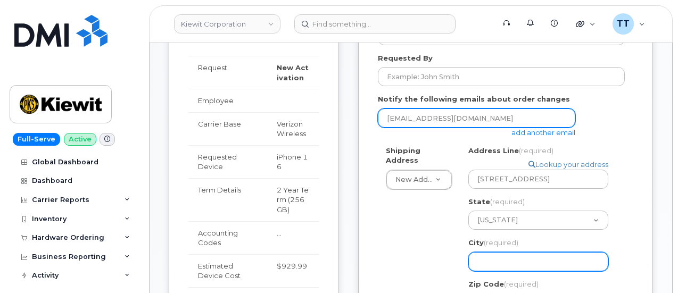
select select
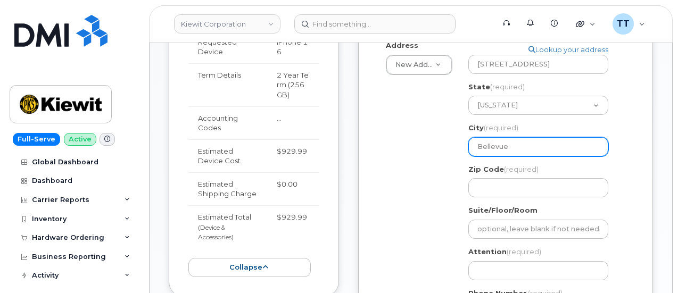
scroll to position [373, 0]
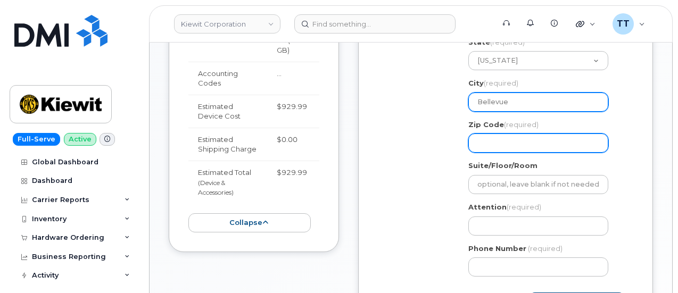
type input "Bellevue"
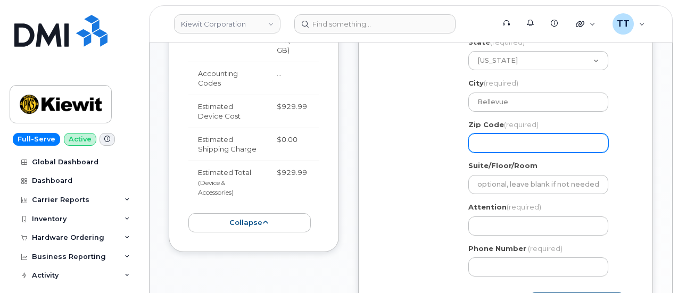
click at [519, 146] on input "Zip Code (required)" at bounding box center [538, 143] width 140 height 19
click at [498, 140] on input "Zip Code (required)" at bounding box center [538, 143] width 140 height 19
paste input "98004"
select select
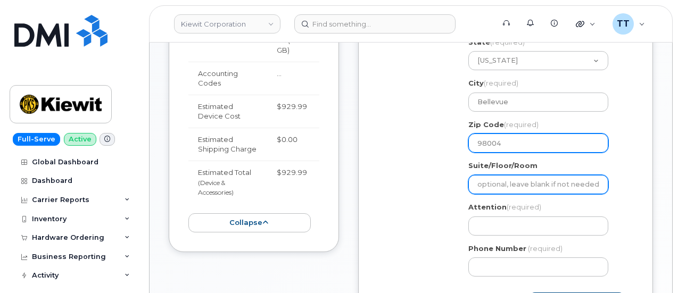
type input "98004"
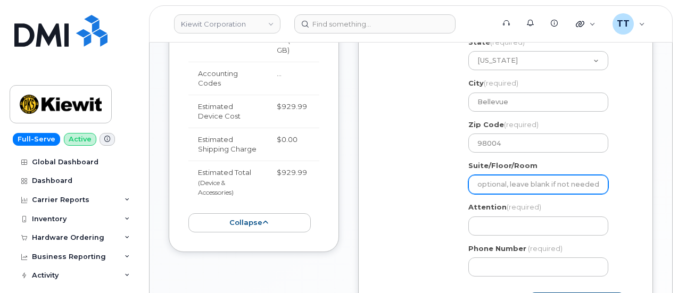
click at [508, 187] on input "Suite/Floor/Room" at bounding box center [538, 184] width 140 height 19
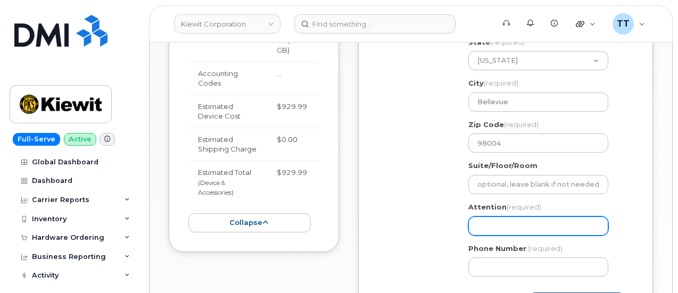
click at [547, 225] on input "Attention (required)" at bounding box center [538, 226] width 140 height 19
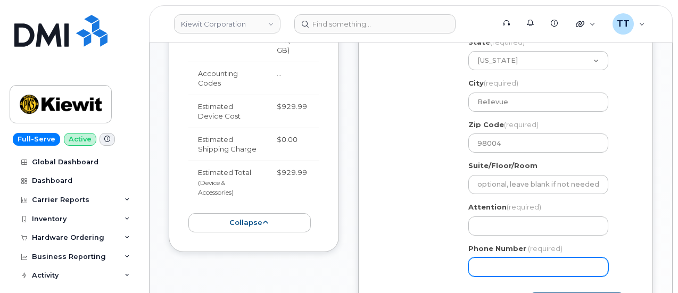
click at [557, 267] on input "Phone Number" at bounding box center [538, 267] width 140 height 19
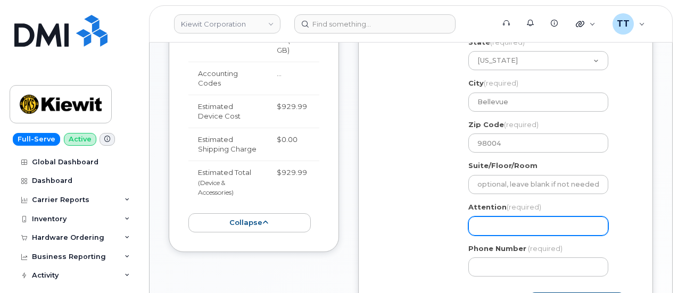
click at [514, 230] on input "Attention (required)" at bounding box center [538, 226] width 140 height 19
click at [512, 220] on input "Attention (required)" at bounding box center [538, 226] width 140 height 19
paste input "CS0800290"
select select
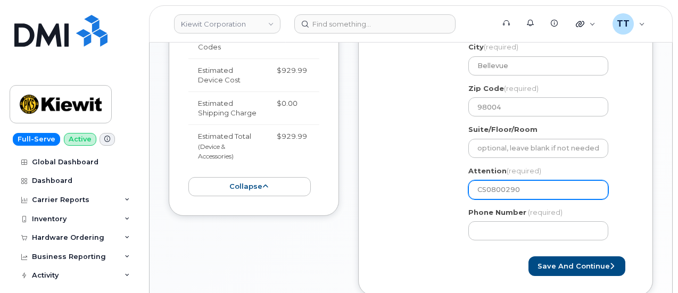
scroll to position [426, 0]
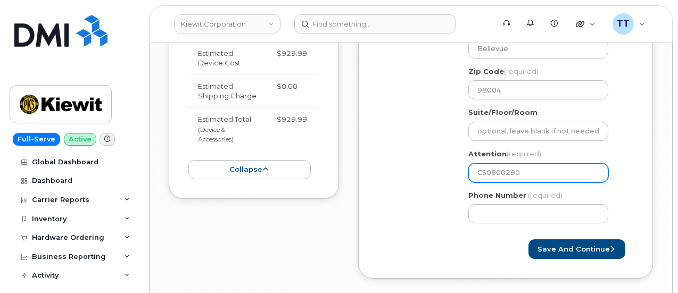
type input "CS0800290"
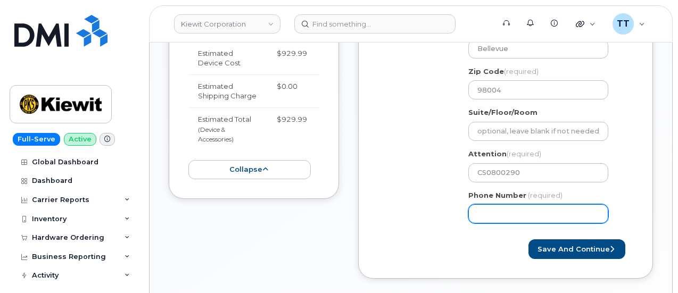
click at [520, 214] on input "Phone Number" at bounding box center [538, 213] width 140 height 19
paste input "4806804098"
click at [512, 214] on input "Phone Number" at bounding box center [538, 213] width 140 height 19
select select
type input "4806804098"
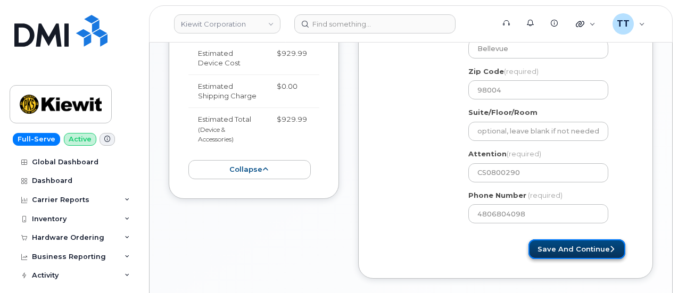
click at [549, 246] on button "Save and Continue" at bounding box center [576, 249] width 97 height 20
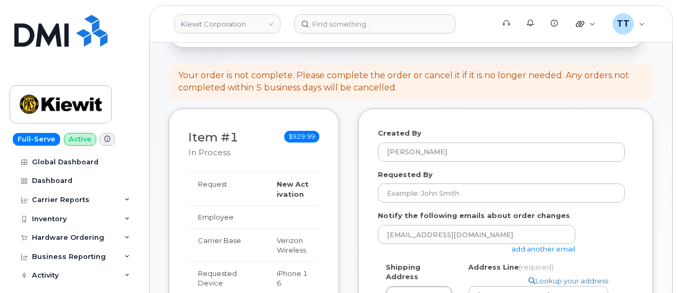
scroll to position [106, 0]
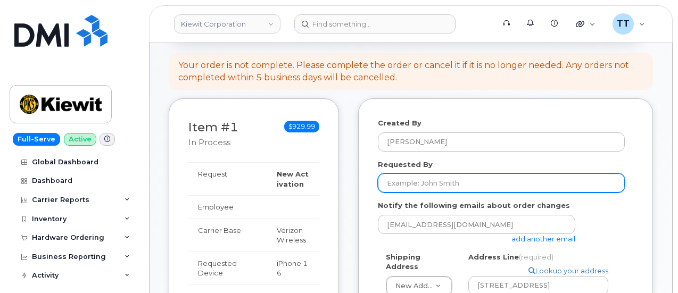
click at [469, 180] on input "Requested By" at bounding box center [501, 182] width 247 height 19
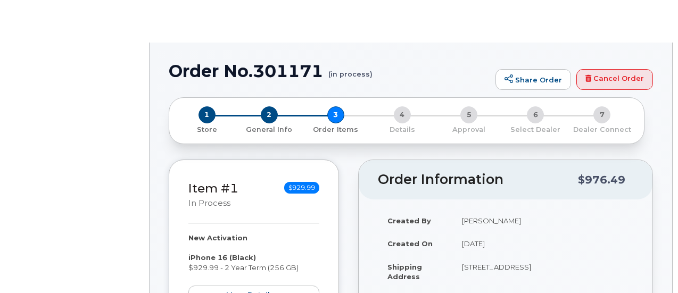
radio input "true"
select select
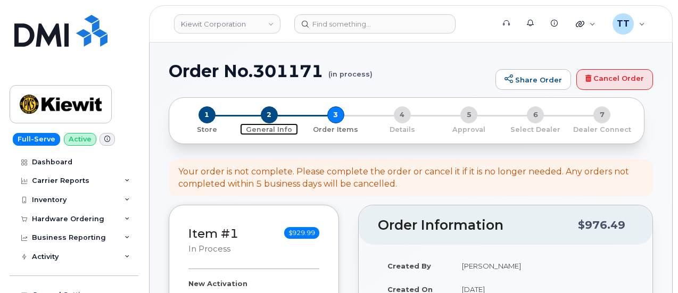
click at [266, 118] on span "2" at bounding box center [269, 114] width 17 height 17
click at [257, 74] on h1 "Order No.301171 (in process)" at bounding box center [329, 71] width 321 height 19
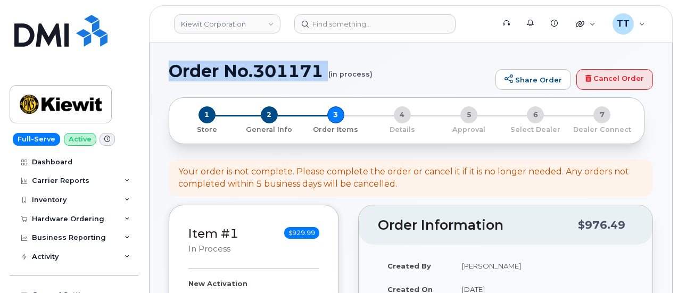
click at [257, 74] on h1 "Order No.301171 (in process)" at bounding box center [329, 71] width 321 height 19
copy h1 "Order No.301171"
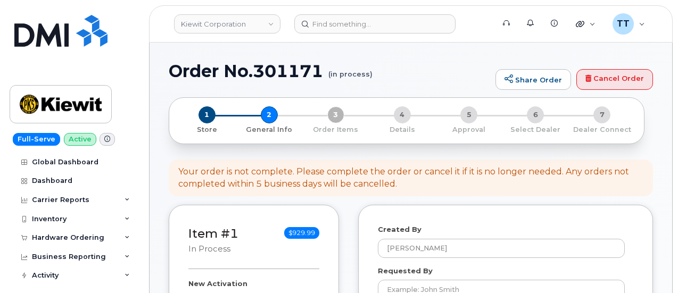
select select
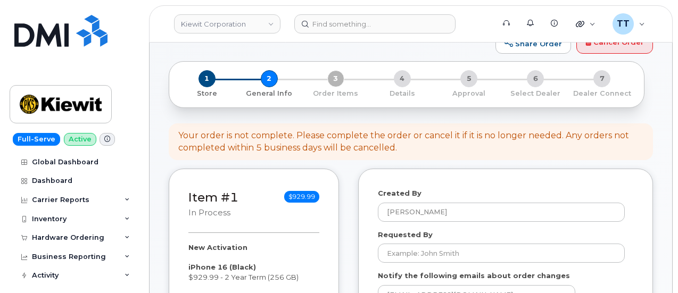
scroll to position [53, 0]
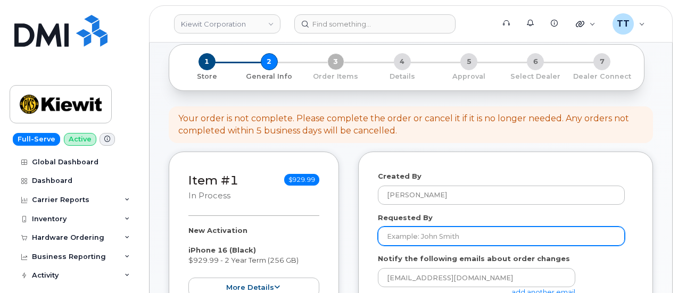
click at [436, 239] on input "Requested By" at bounding box center [501, 236] width 247 height 19
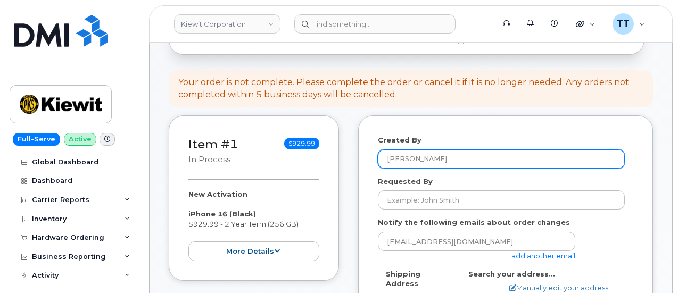
scroll to position [106, 0]
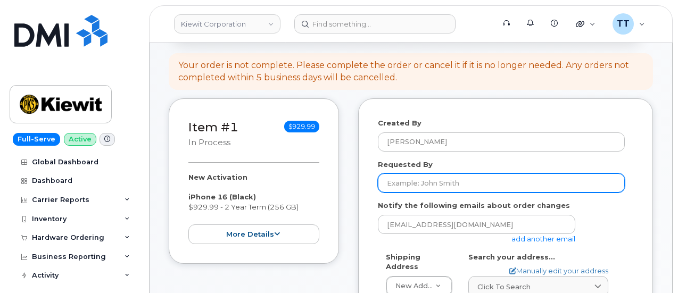
click at [436, 188] on input "Requested By" at bounding box center [501, 182] width 247 height 19
paste input "[PERSON_NAME]"
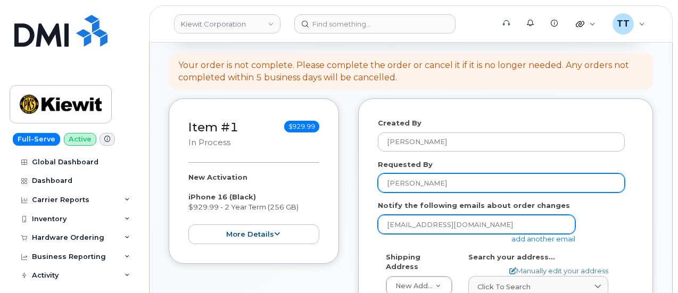
type input "[PERSON_NAME]"
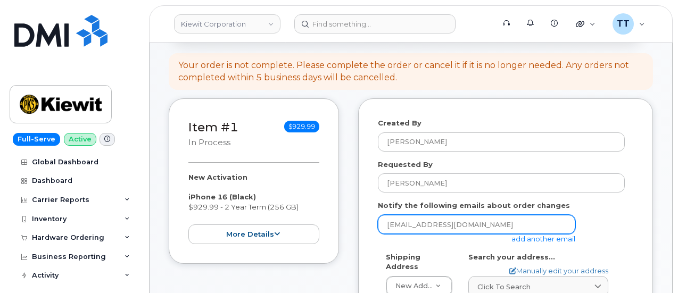
click at [491, 223] on input "ttedesco@dminc.com" at bounding box center [476, 224] width 197 height 19
click at [490, 223] on input "ttedesco@dminc.com" at bounding box center [476, 224] width 197 height 19
click at [475, 227] on input "email" at bounding box center [476, 224] width 197 height 19
drag, startPoint x: 475, startPoint y: 226, endPoint x: 442, endPoint y: 226, distance: 33.0
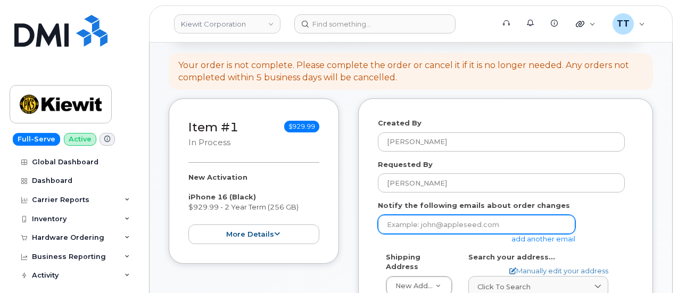
click at [440, 227] on input "email" at bounding box center [476, 224] width 197 height 19
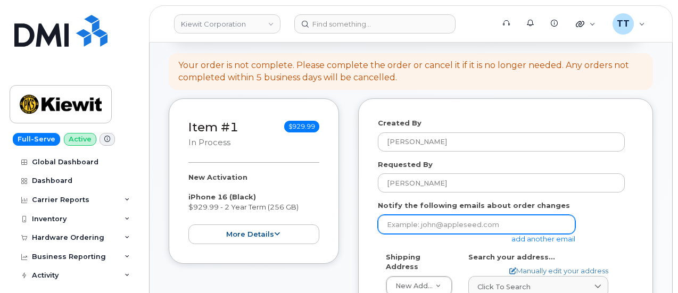
drag, startPoint x: 483, startPoint y: 228, endPoint x: 496, endPoint y: 233, distance: 13.6
click at [483, 228] on input "email" at bounding box center [476, 224] width 197 height 19
paste input "[PERSON_NAME][EMAIL_ADDRESS][PERSON_NAME][PERSON_NAME][DOMAIN_NAME]"
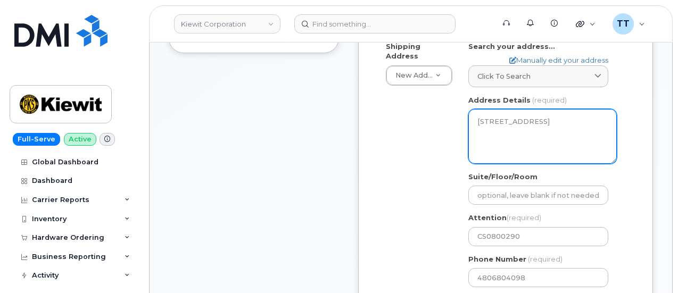
scroll to position [319, 0]
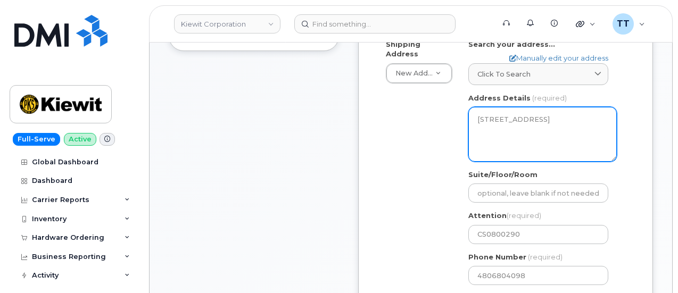
type input "[PERSON_NAME][EMAIL_ADDRESS][PERSON_NAME][PERSON_NAME][DOMAIN_NAME]"
click at [548, 144] on textarea "114th Ave SE Bellevue, WA 98004, Bellevue, WA, 98004, USA" at bounding box center [542, 134] width 148 height 54
click at [563, 140] on textarea "114th Ave SE Bellevue, WA 98004, Bellevue, WA, 98004, USA" at bounding box center [542, 134] width 148 height 54
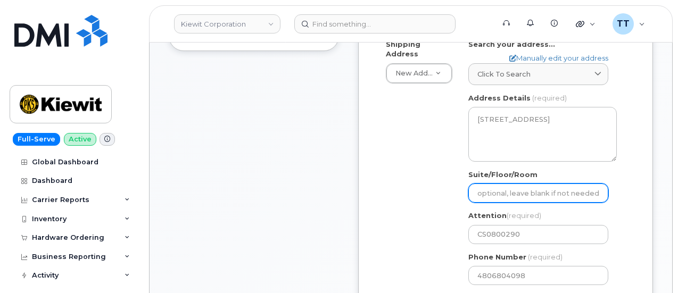
click at [515, 199] on input "Suite/Floor/Room" at bounding box center [538, 193] width 140 height 19
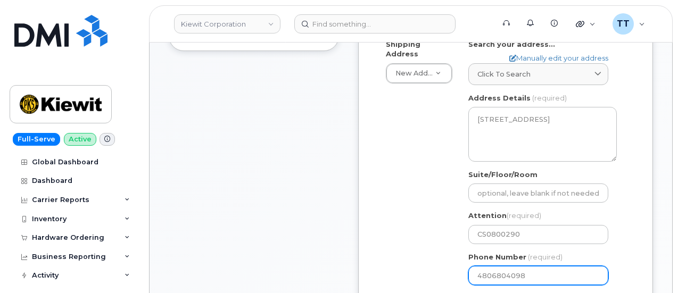
drag, startPoint x: 392, startPoint y: 276, endPoint x: 475, endPoint y: 264, distance: 83.8
click at [394, 276] on div "Shipping Address New Address New Address 10656 LA-23 aBelle Chasse, LA 70037 15…" at bounding box center [501, 166] width 247 height 254
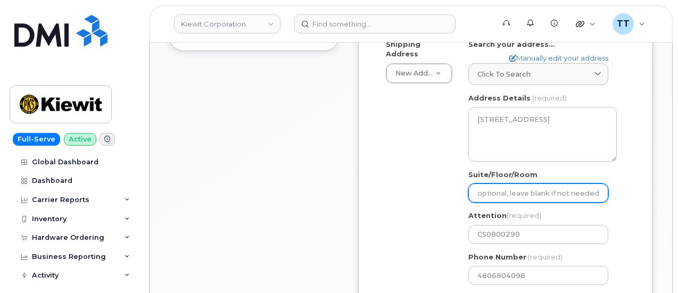
click at [506, 191] on input "Suite/Floor/Room" at bounding box center [538, 193] width 140 height 19
paste input "Suit 210"
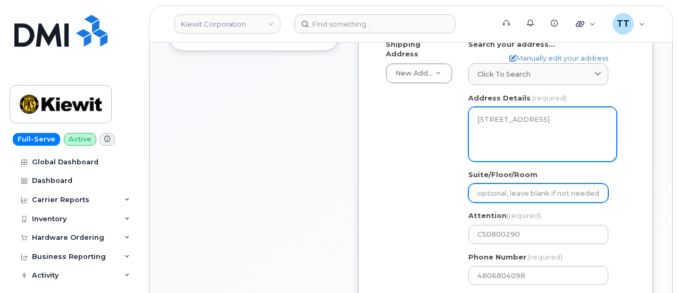
select select
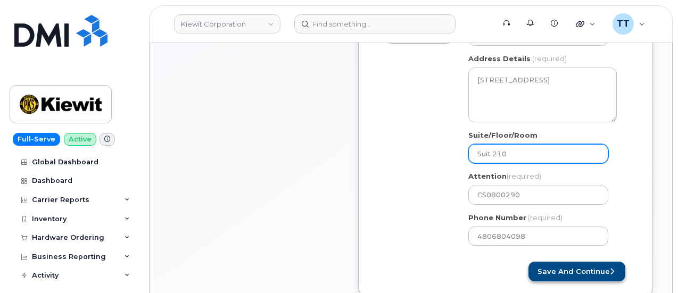
scroll to position [426, 0]
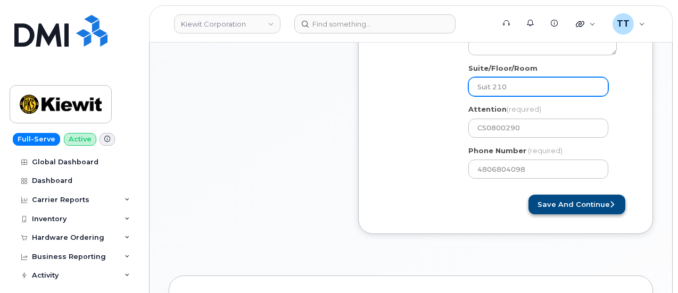
type input "Suit 210"
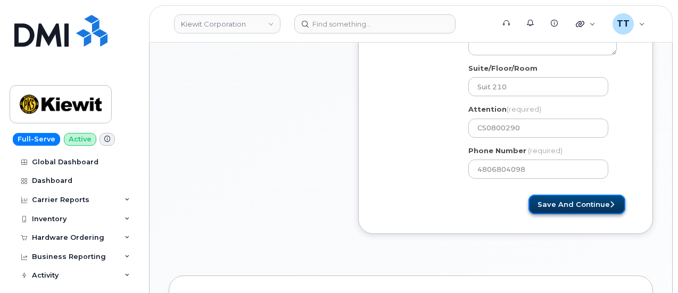
click at [552, 201] on button "Save and Continue" at bounding box center [576, 205] width 97 height 20
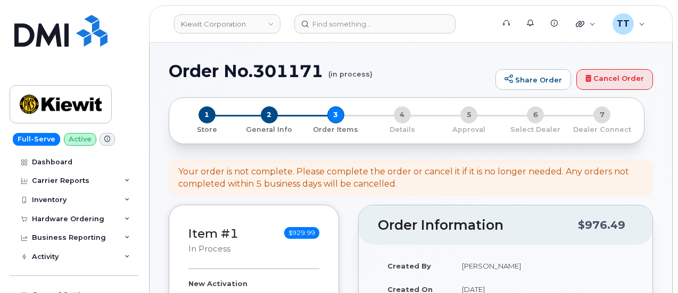
select select
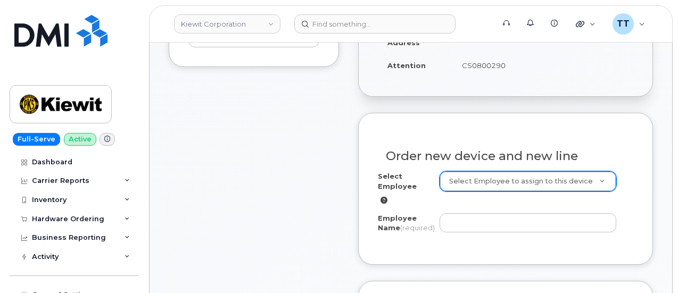
scroll to position [373, 0]
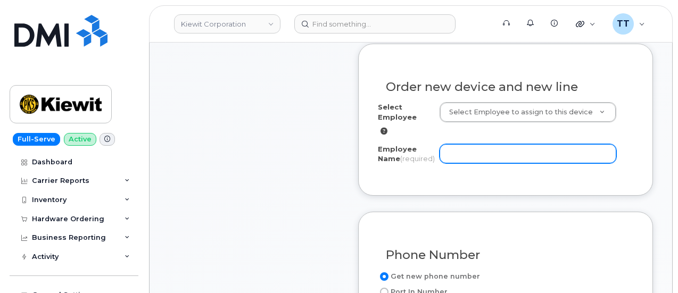
click at [475, 152] on input "Employee Name (required)" at bounding box center [528, 153] width 177 height 19
paste input "[PERSON_NAME]"
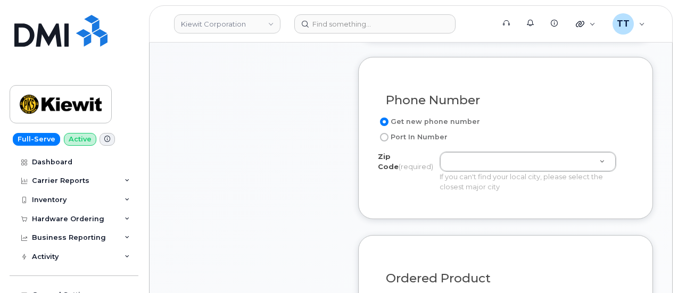
scroll to position [532, 0]
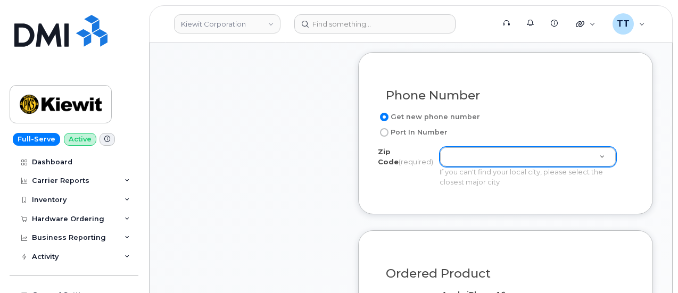
type input "[PERSON_NAME]"
click at [406, 139] on label "Port In Number" at bounding box center [413, 132] width 70 height 13
click at [388, 137] on input "Port In Number" at bounding box center [384, 132] width 9 height 9
radio input "true"
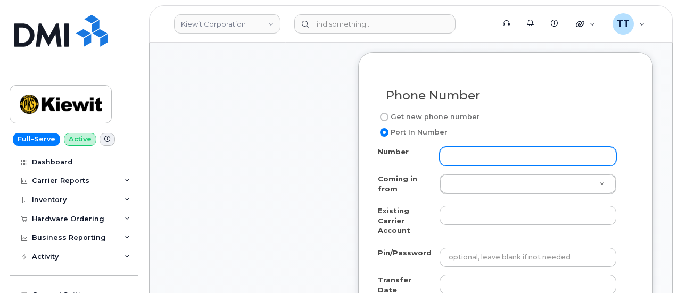
click at [484, 164] on input "Number" at bounding box center [528, 156] width 177 height 19
click at [497, 166] on input "Number" at bounding box center [528, 156] width 177 height 19
paste input "480-680-4098"
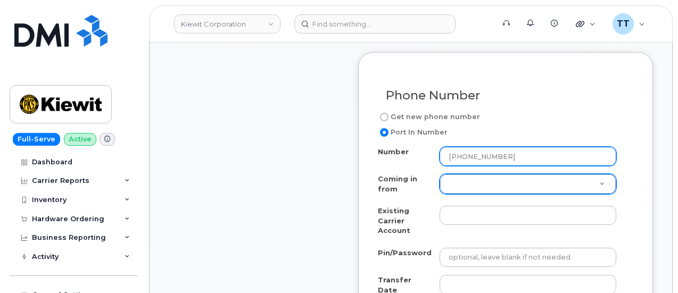
type input "480-680-4098"
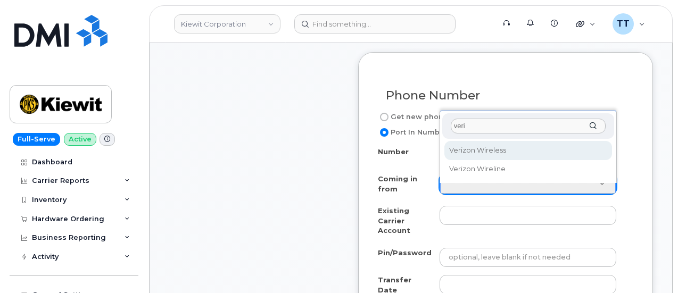
type input "veri"
select select "Verizon Wireless"
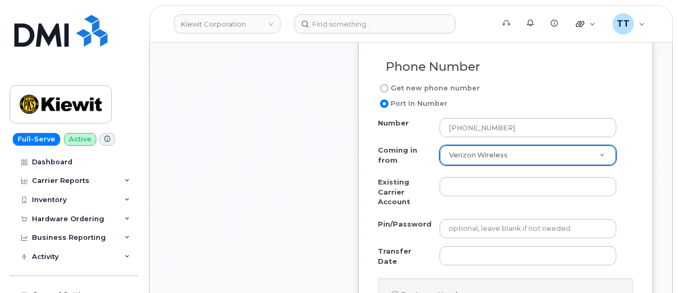
scroll to position [585, 0]
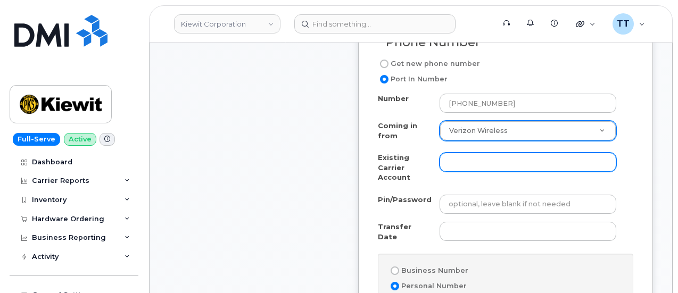
click at [480, 171] on input "Existing Carrier Account" at bounding box center [528, 162] width 177 height 19
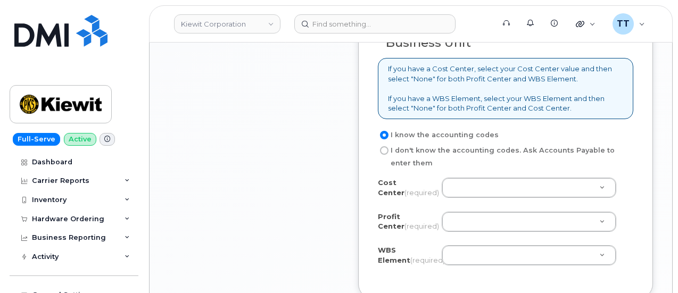
scroll to position [1384, 0]
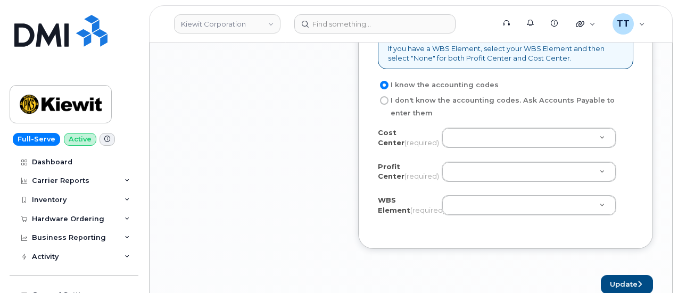
type input "Verizon"
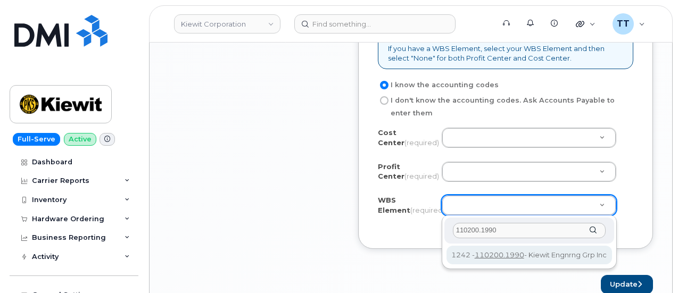
type input "110200.1990"
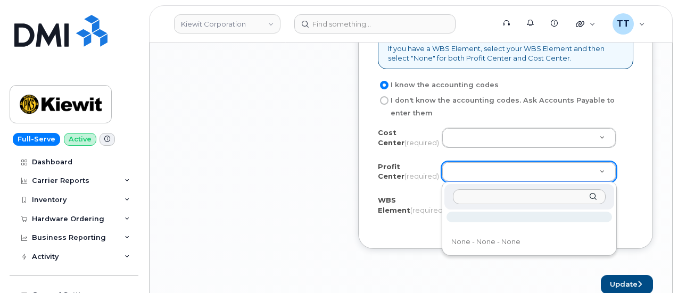
drag, startPoint x: 469, startPoint y: 171, endPoint x: 470, endPoint y: 162, distance: 9.7
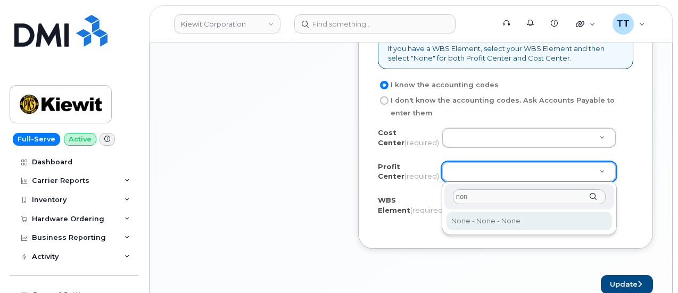
type input "non"
select select "None"
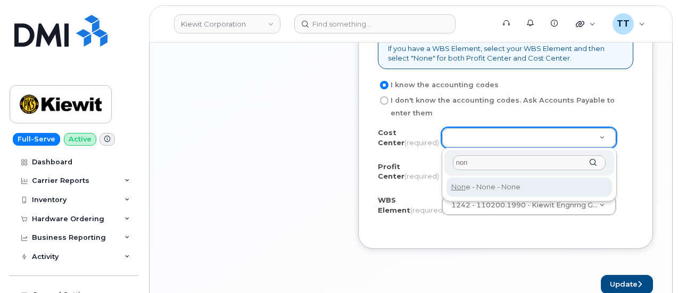
type input "non"
type input "None"
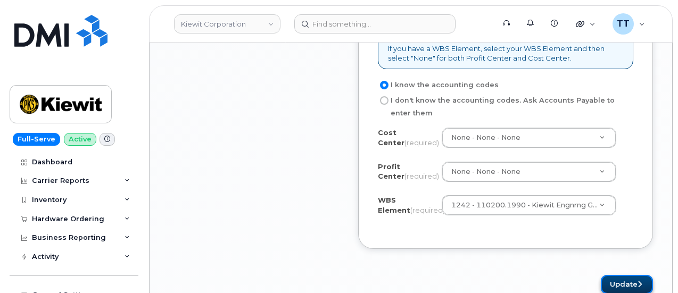
click at [610, 282] on button "Update" at bounding box center [627, 285] width 52 height 20
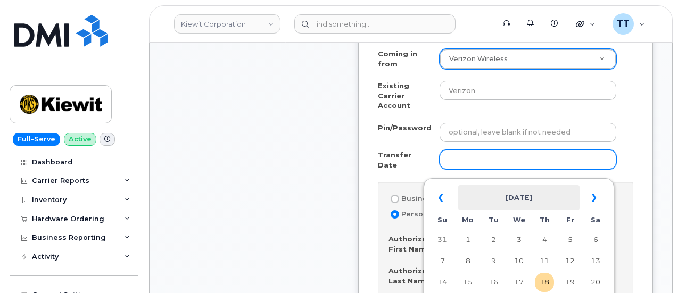
scroll to position [655, 0]
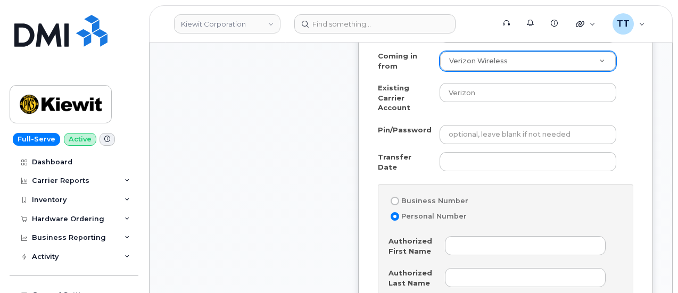
click at [400, 181] on div "Number 480-680-4098 Coming in from Verizon Wireless Coming in from AT&T Wirelin…" at bounding box center [505, 259] width 255 height 471
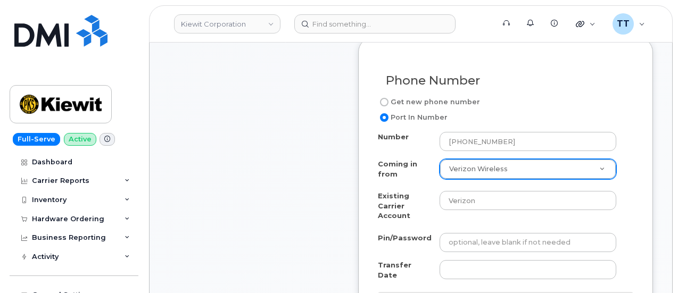
scroll to position [549, 0]
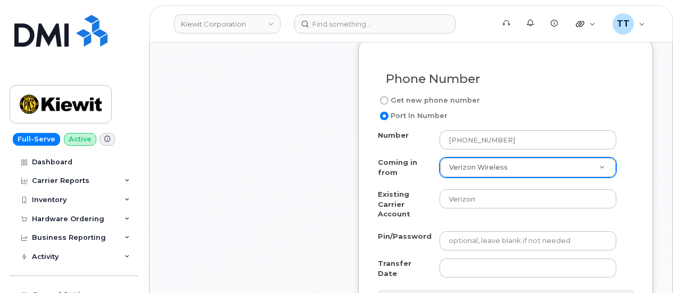
click at [384, 105] on input "Get new phone number" at bounding box center [384, 100] width 9 height 9
radio input "true"
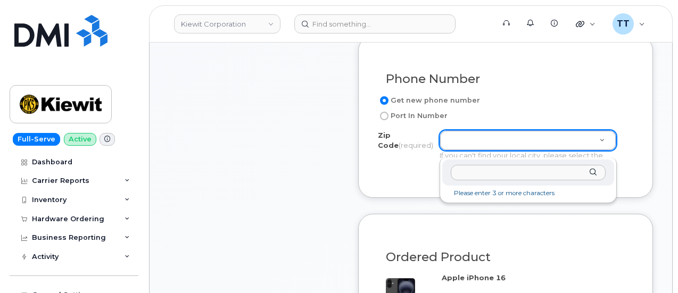
click at [467, 172] on input "Zip Code (required)" at bounding box center [528, 172] width 155 height 15
paste input "98004"
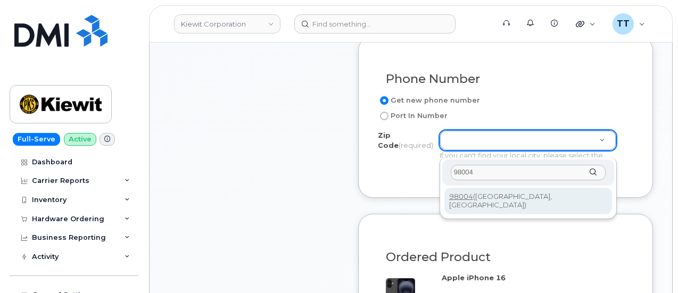
type input "98004"
type input "98004 (Bellevue, WA)"
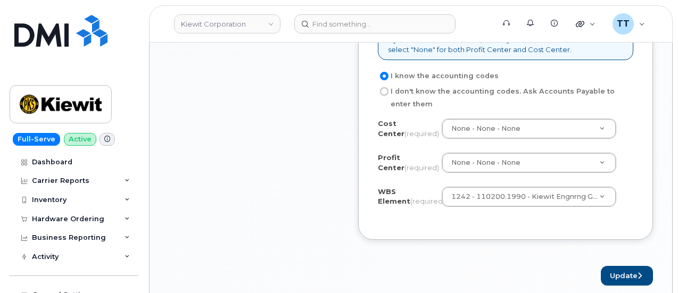
scroll to position [974, 0]
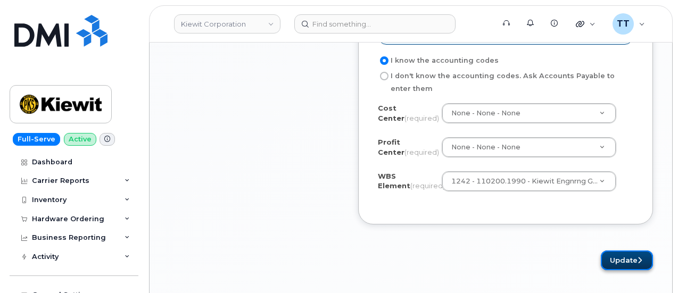
click at [614, 261] on button "Update" at bounding box center [627, 261] width 52 height 20
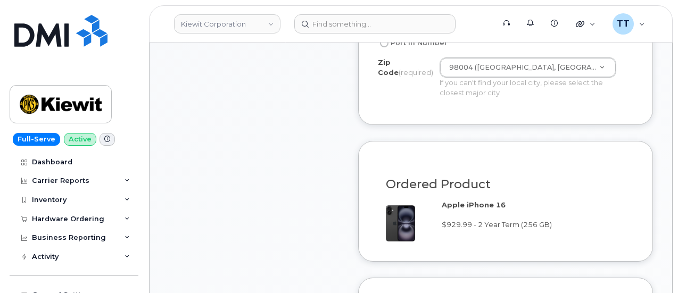
scroll to position [602, 0]
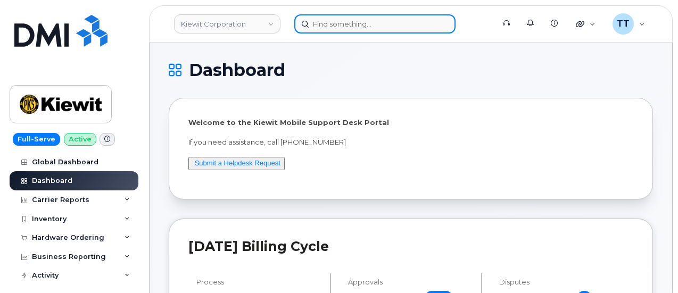
click at [353, 25] on input at bounding box center [374, 23] width 161 height 19
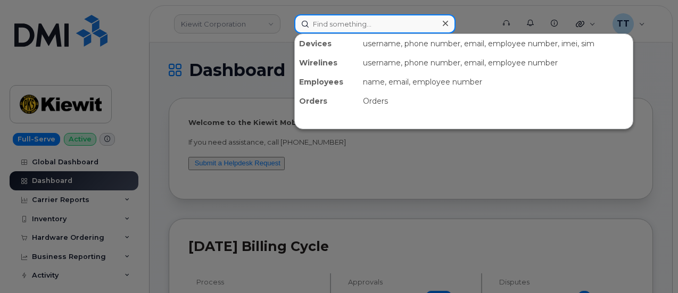
paste input "[PERSON_NAME]"
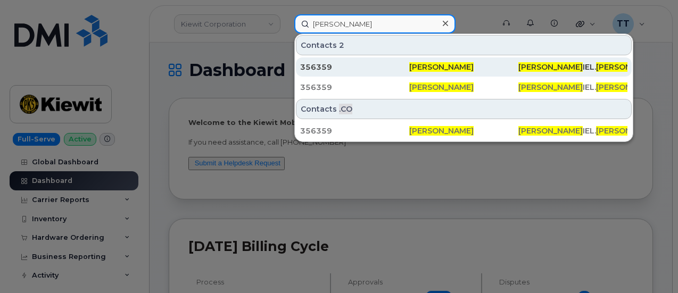
type input "[PERSON_NAME]"
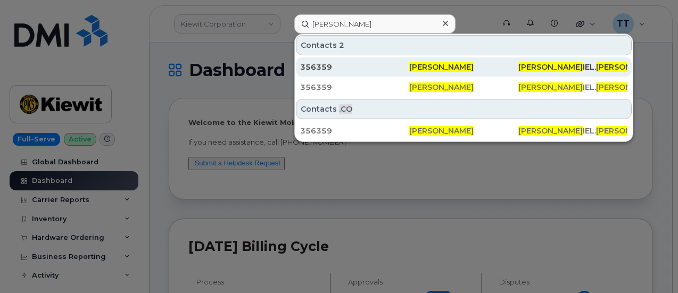
click at [400, 69] on div "356359" at bounding box center [354, 67] width 109 height 11
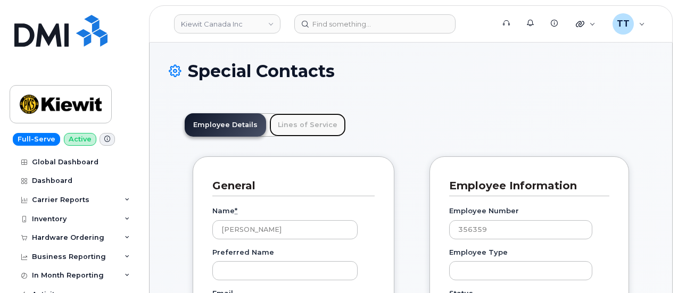
click at [308, 126] on link "Lines of Service" at bounding box center [307, 124] width 77 height 23
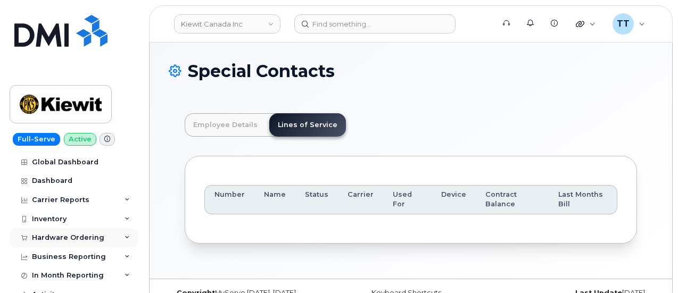
click at [77, 234] on div "Hardware Ordering" at bounding box center [68, 238] width 72 height 9
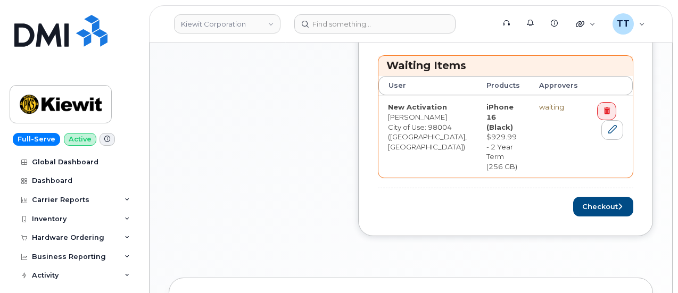
scroll to position [479, 0]
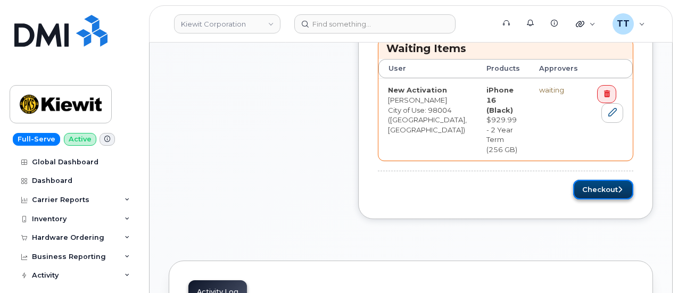
click at [595, 180] on button "Checkout" at bounding box center [603, 190] width 60 height 20
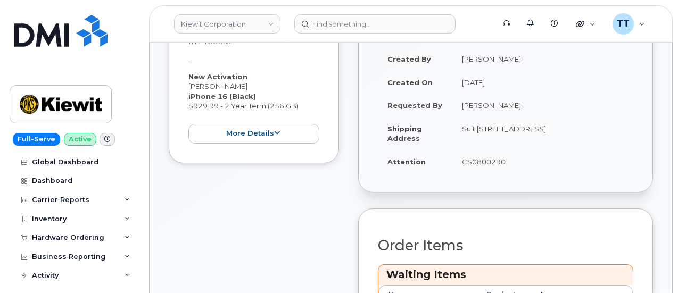
scroll to position [319, 0]
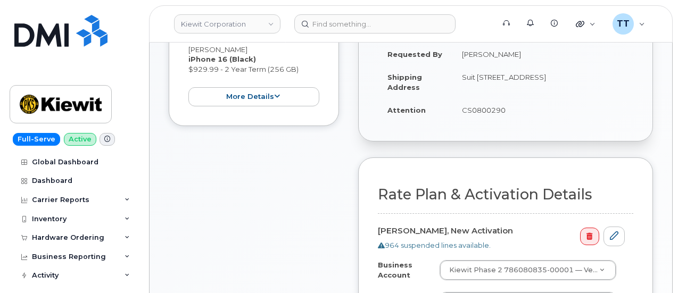
scroll to position [373, 0]
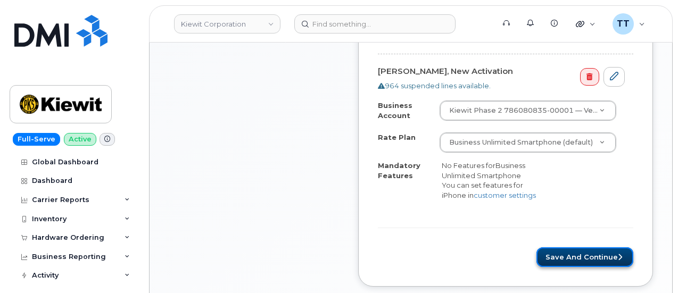
click at [575, 251] on button "Save and Continue" at bounding box center [584, 257] width 97 height 20
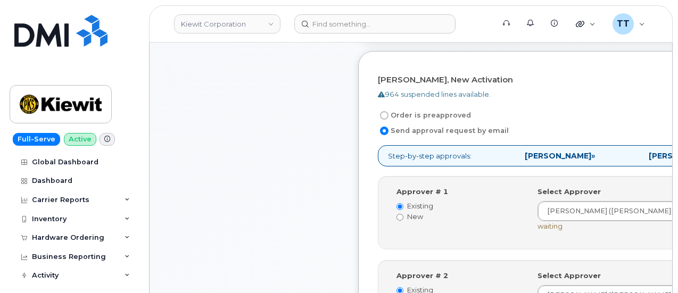
scroll to position [106, 0]
